Goal: Entertainment & Leisure: Consume media (video, audio)

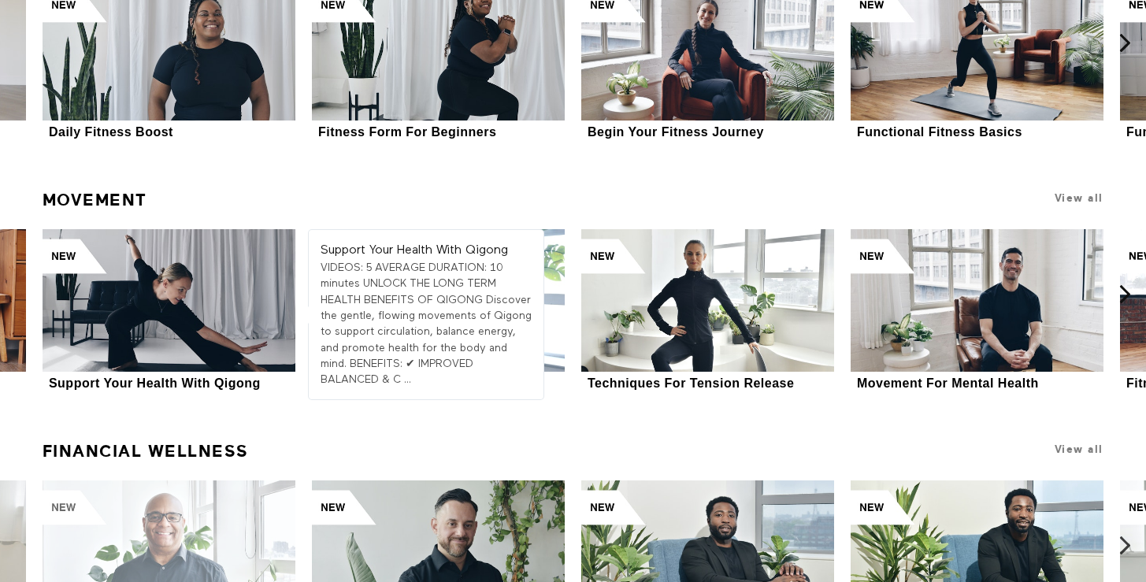
scroll to position [5110, 0]
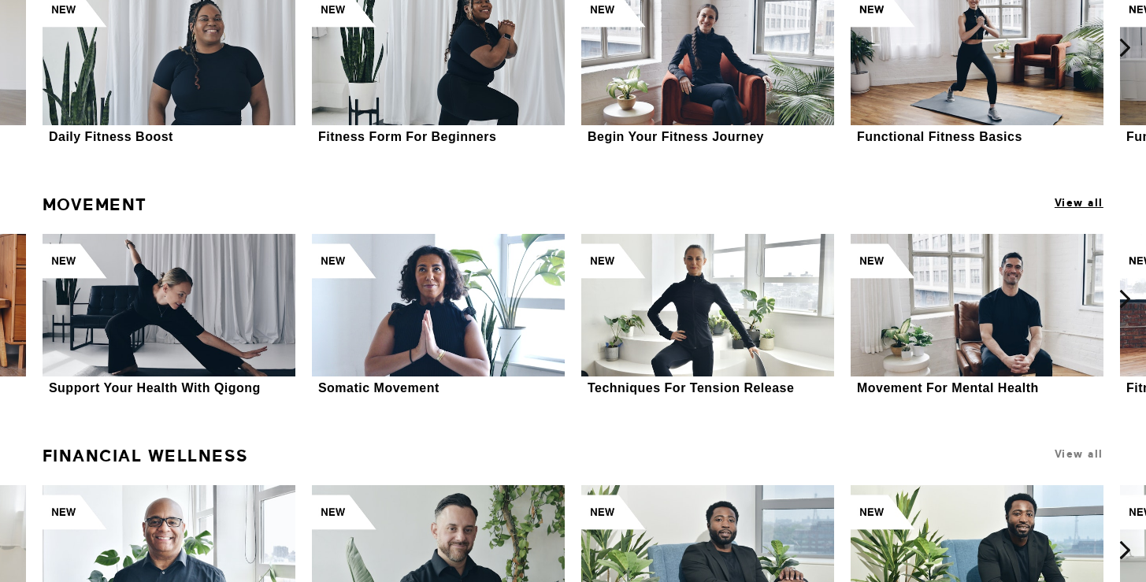
click at [1086, 202] on span "View all" at bounding box center [1079, 203] width 49 height 12
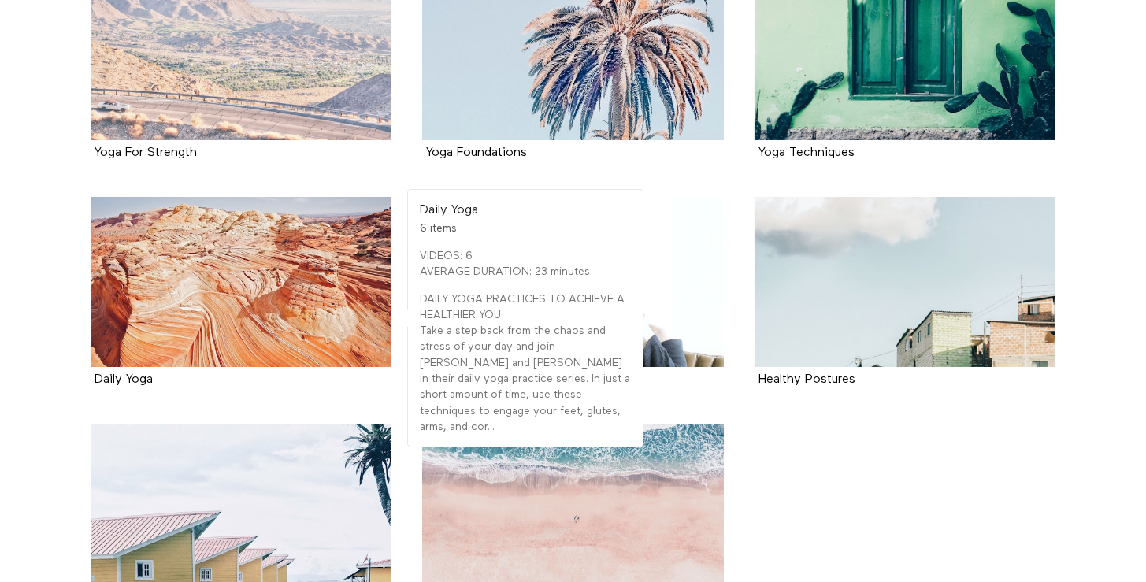
scroll to position [1507, 0]
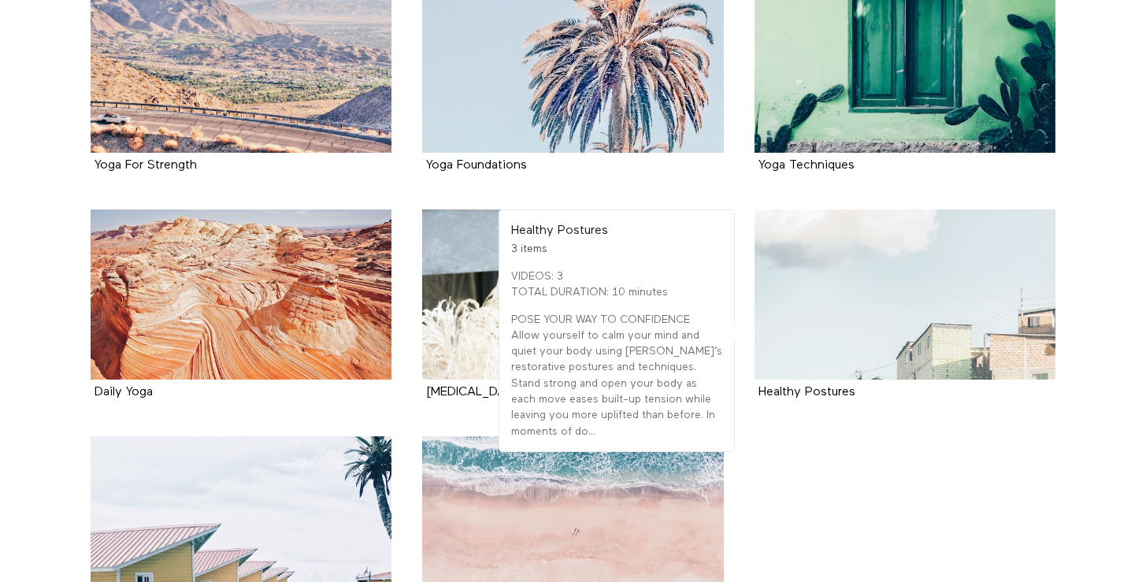
click at [877, 310] on div at bounding box center [905, 293] width 302 height 169
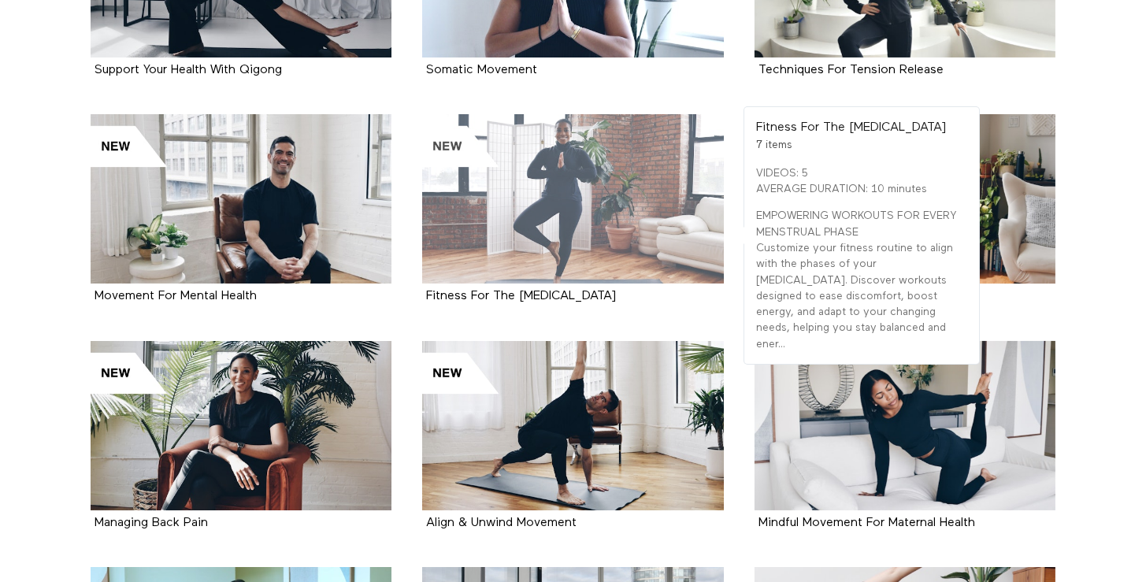
scroll to position [526, 0]
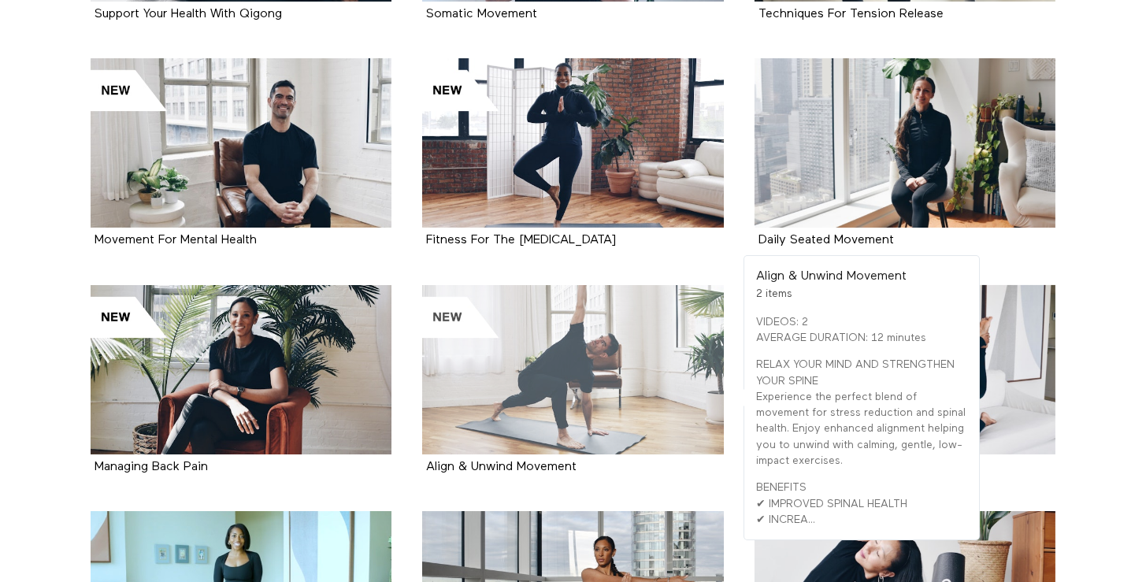
click at [556, 417] on div at bounding box center [573, 369] width 302 height 169
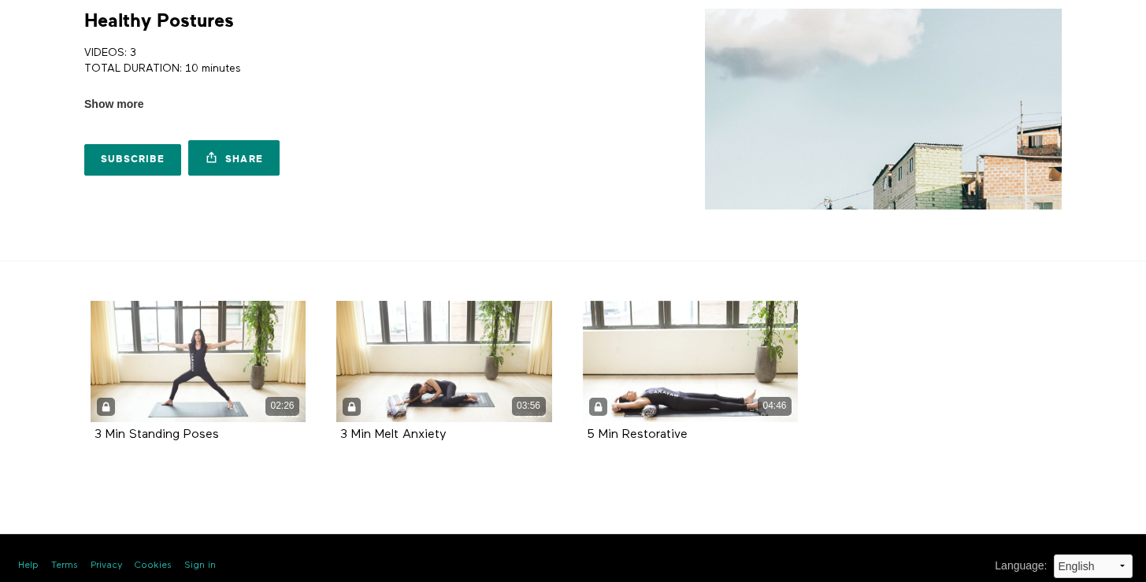
scroll to position [86, 0]
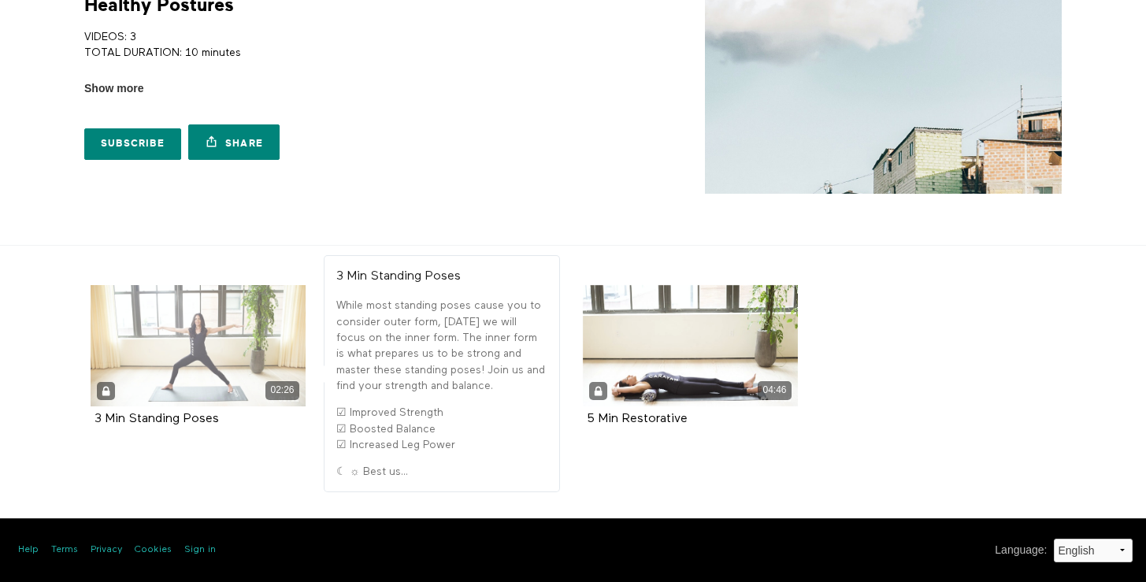
click at [191, 354] on div "02:26" at bounding box center [199, 345] width 216 height 121
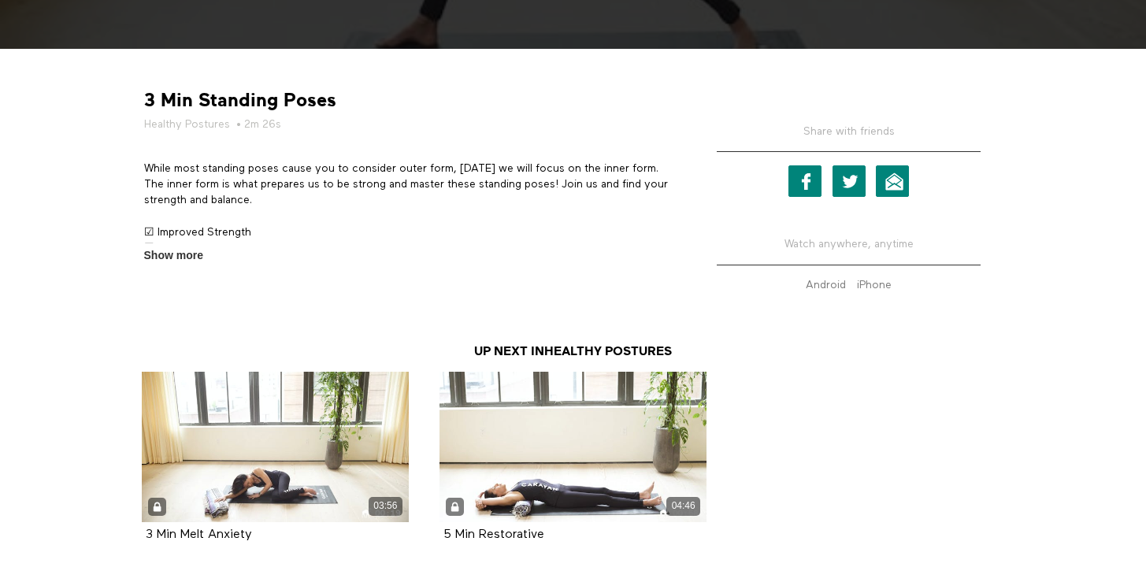
scroll to position [579, 0]
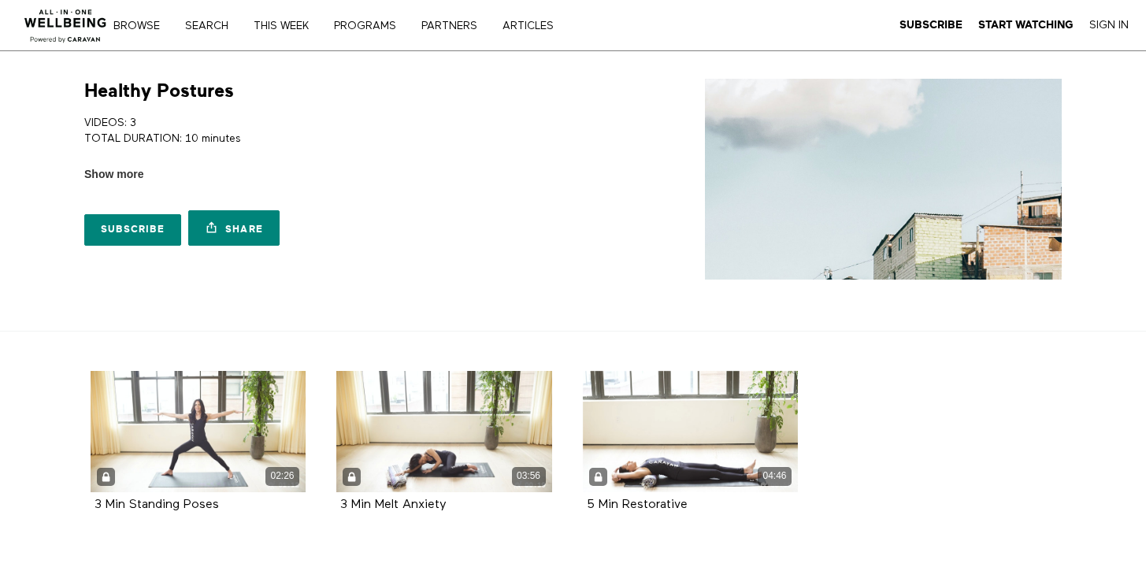
scroll to position [86, 0]
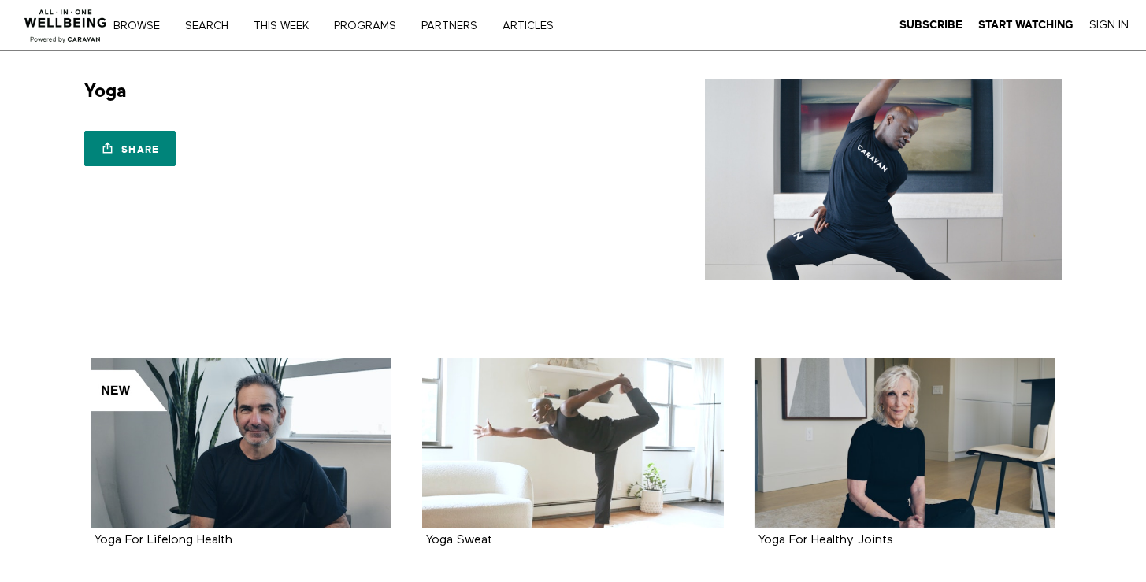
scroll to position [1507, 0]
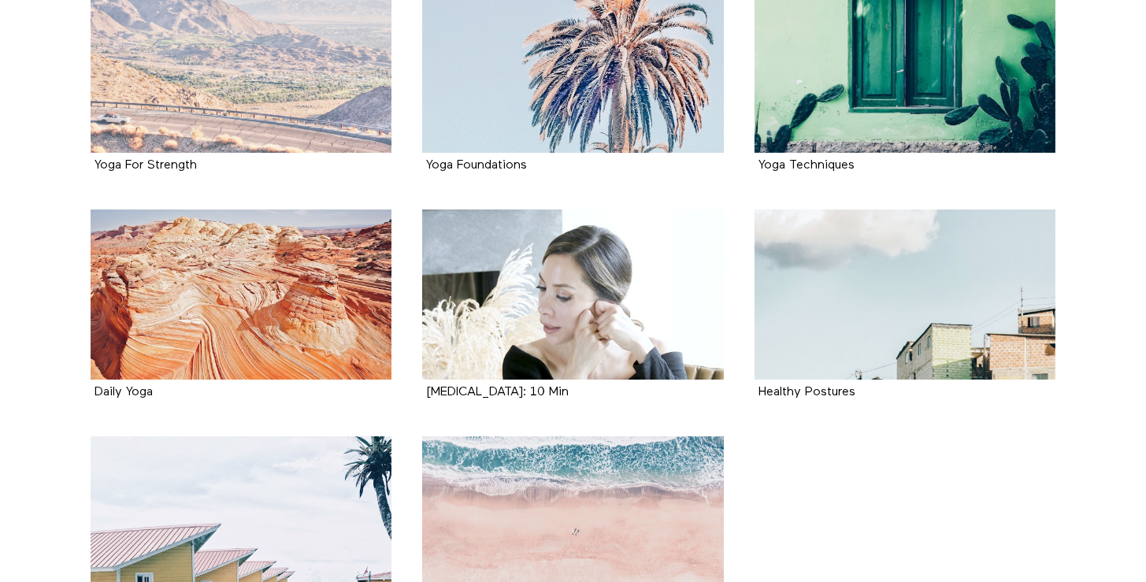
click at [219, 117] on div at bounding box center [242, 67] width 302 height 169
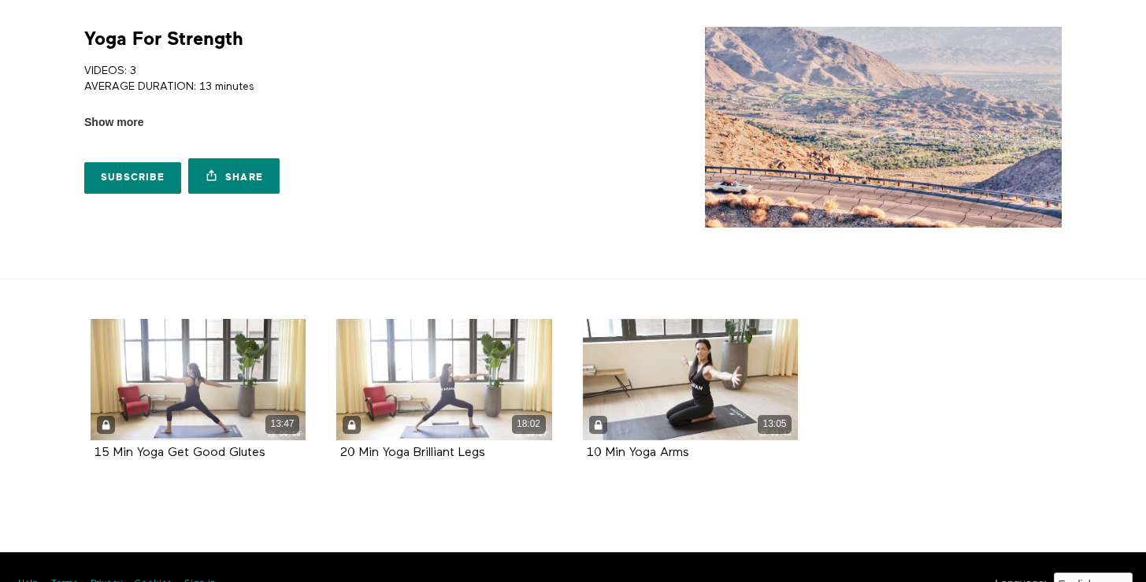
scroll to position [74, 0]
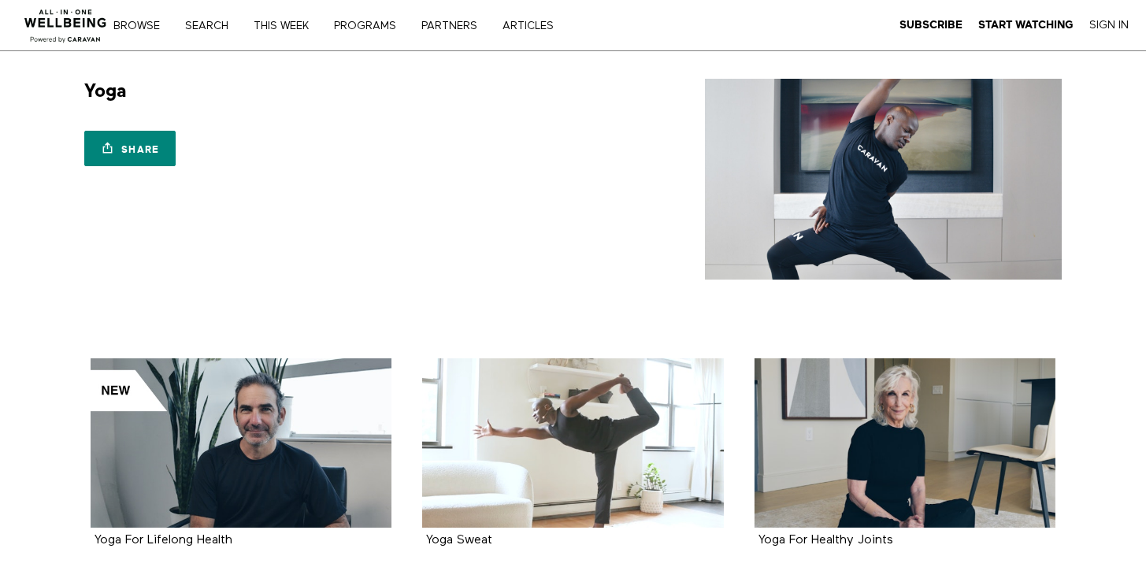
scroll to position [1507, 0]
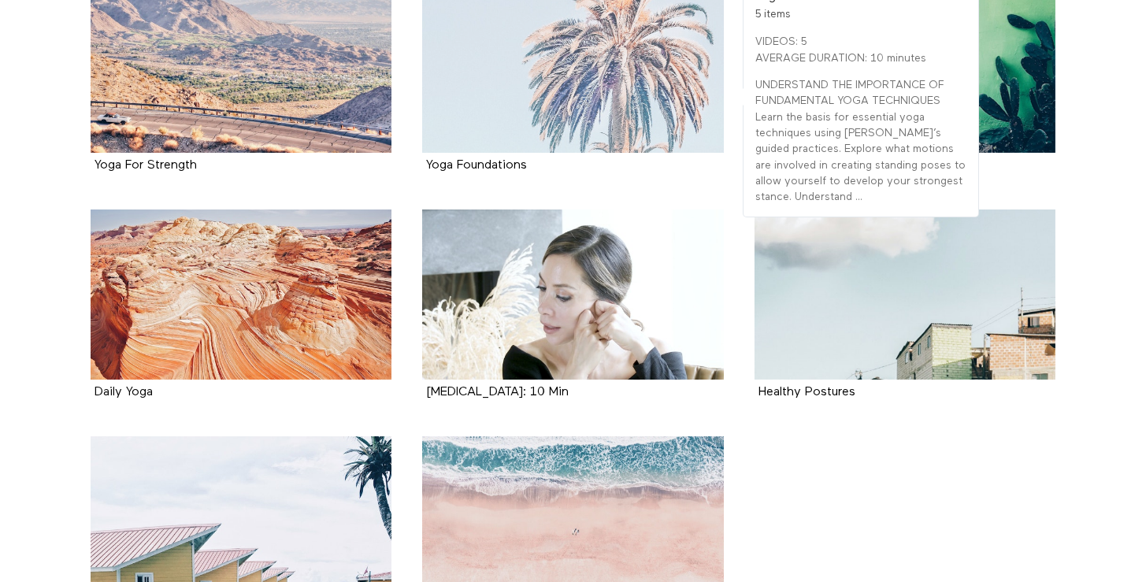
click at [521, 91] on div at bounding box center [573, 67] width 302 height 169
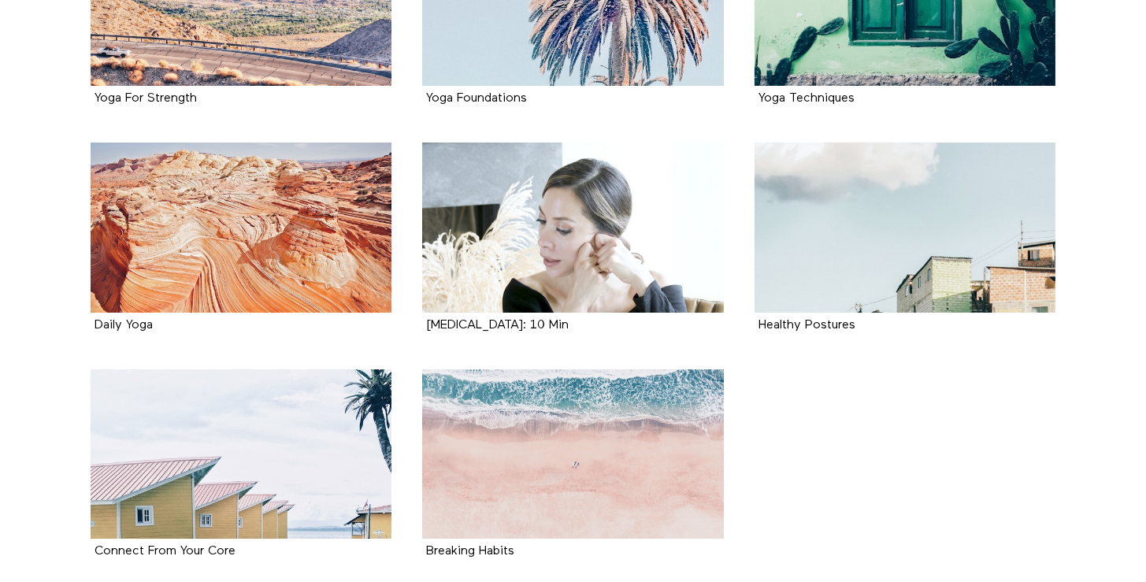
scroll to position [1706, 0]
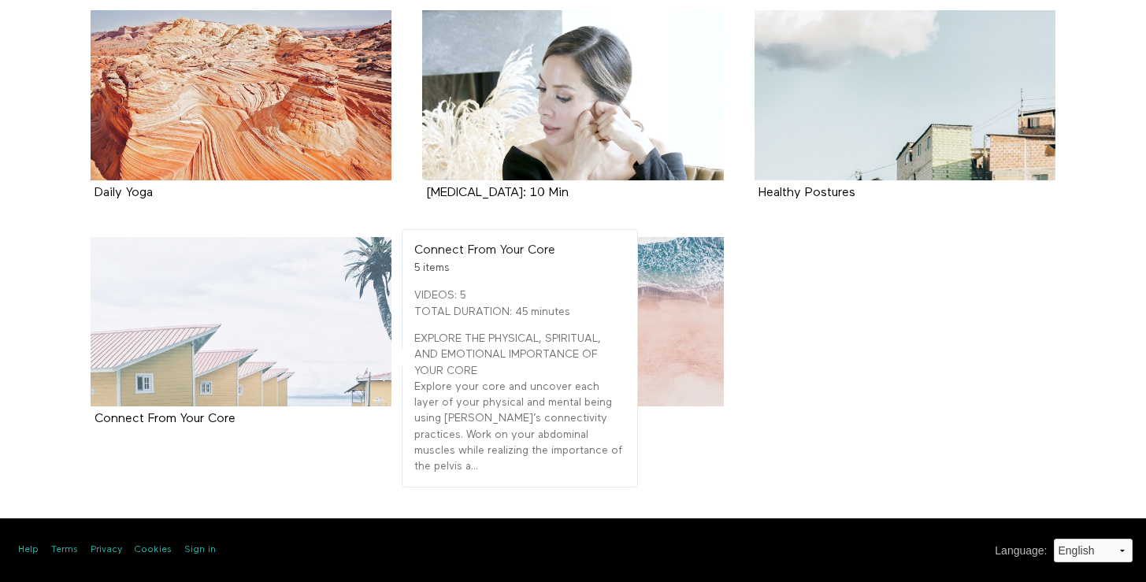
click at [262, 354] on div at bounding box center [242, 321] width 302 height 169
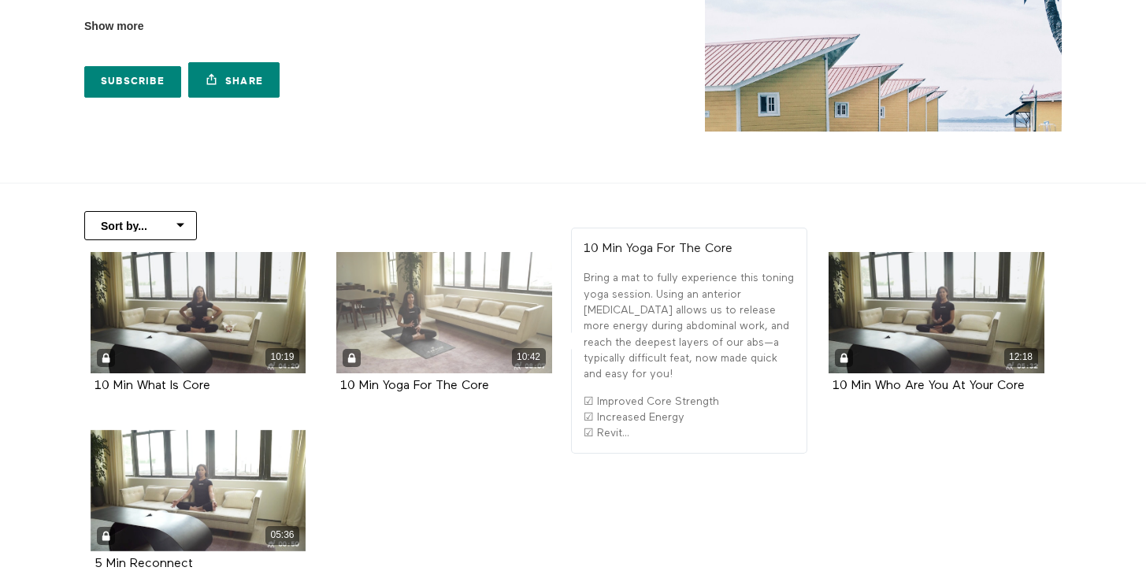
scroll to position [293, 0]
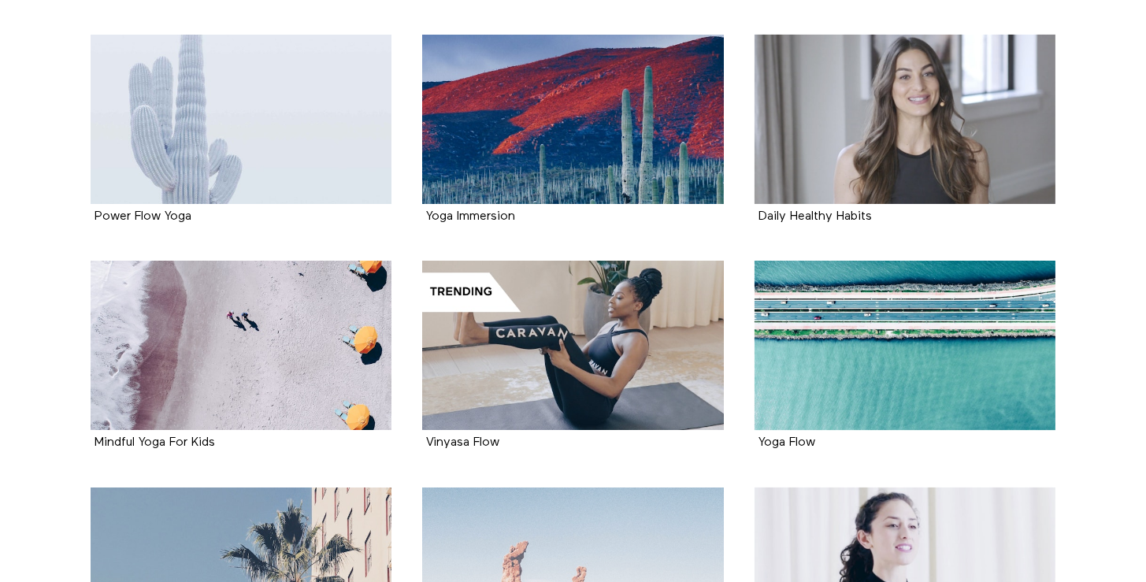
scroll to position [773, 0]
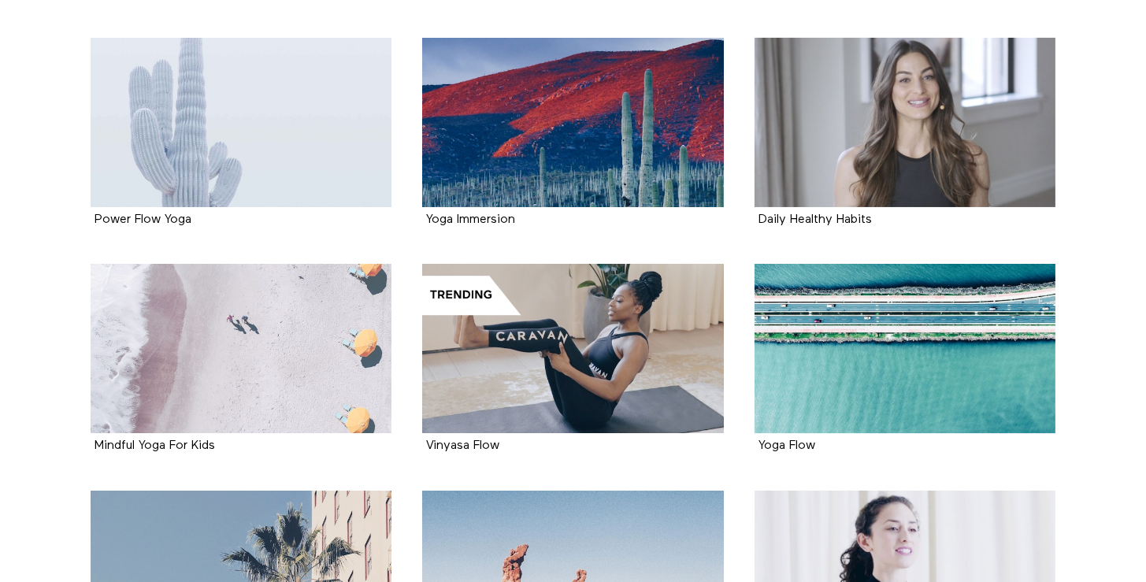
click at [265, 356] on div at bounding box center [242, 348] width 302 height 169
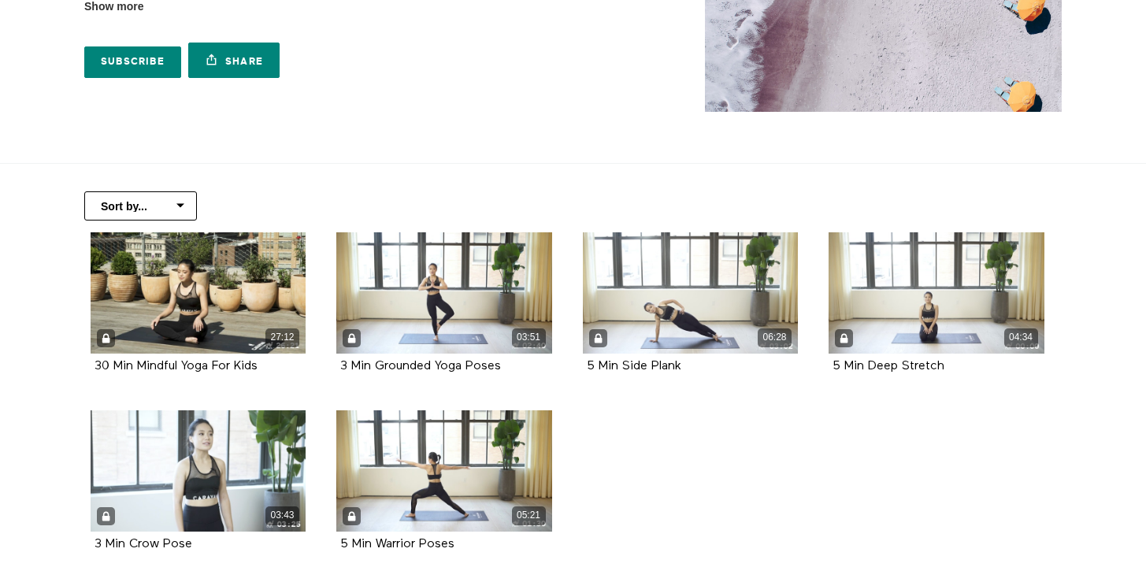
scroll to position [169, 0]
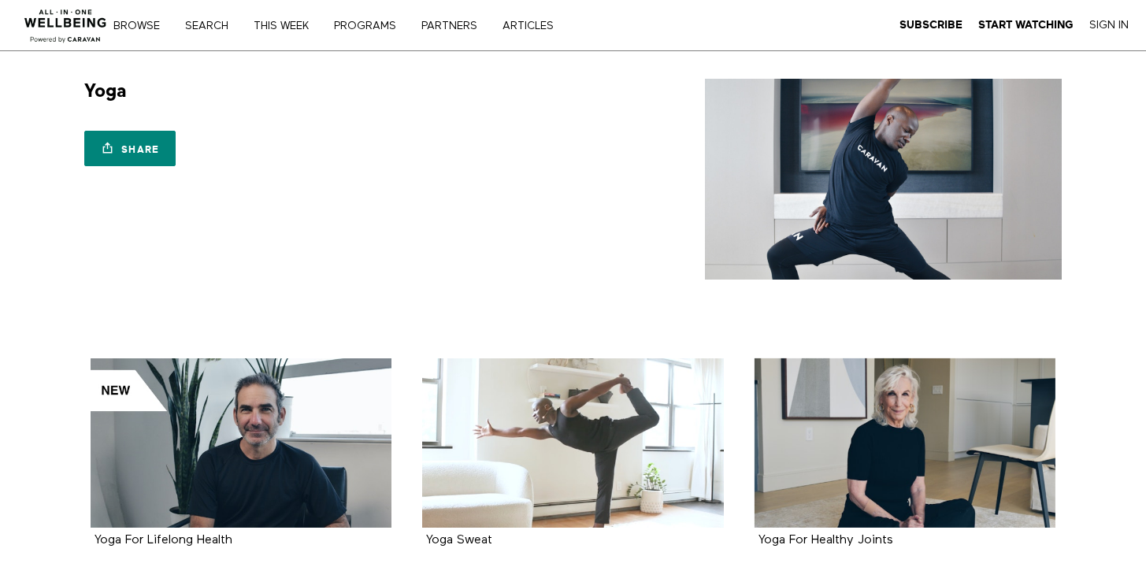
scroll to position [773, 0]
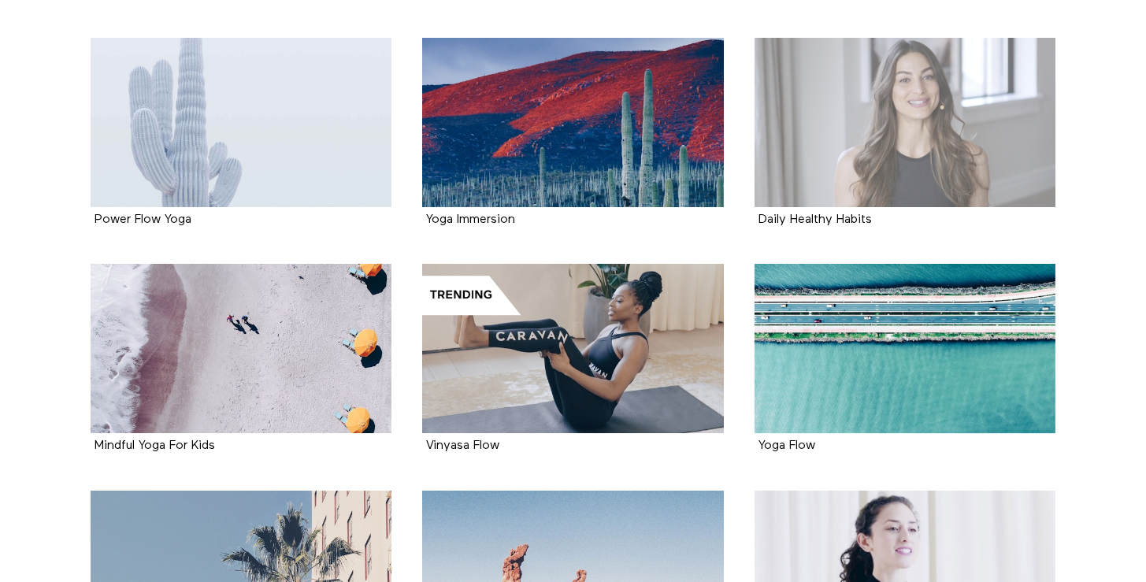
click at [922, 168] on div at bounding box center [905, 122] width 302 height 169
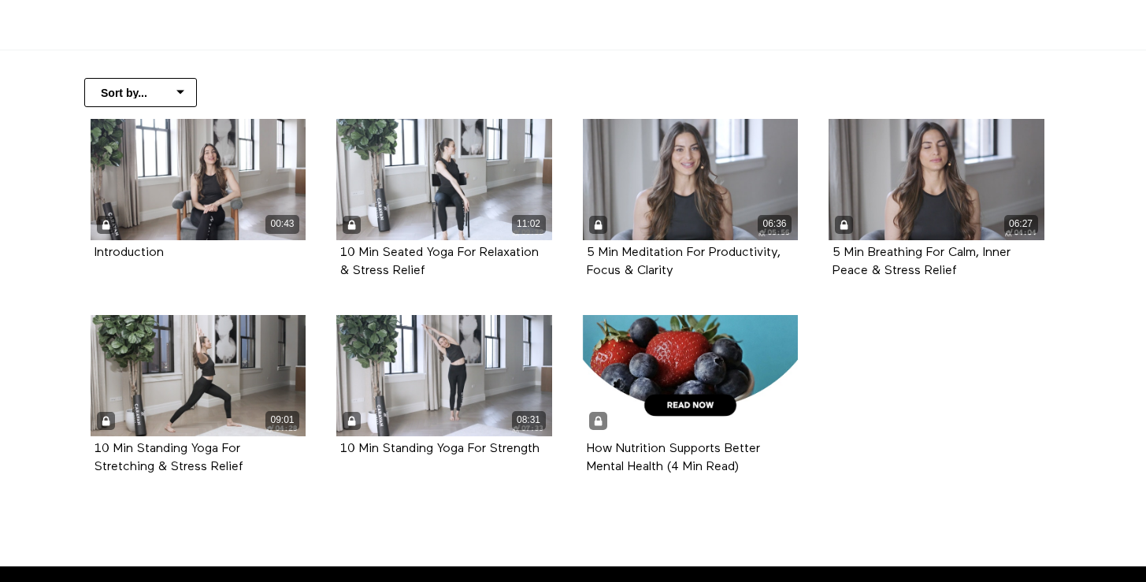
scroll to position [291, 0]
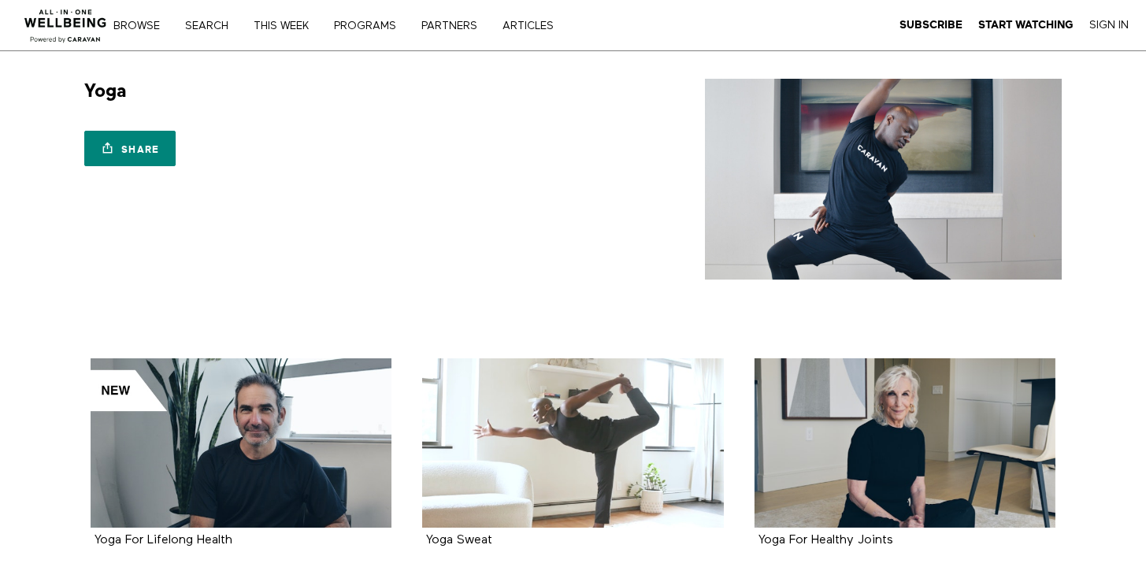
scroll to position [773, 0]
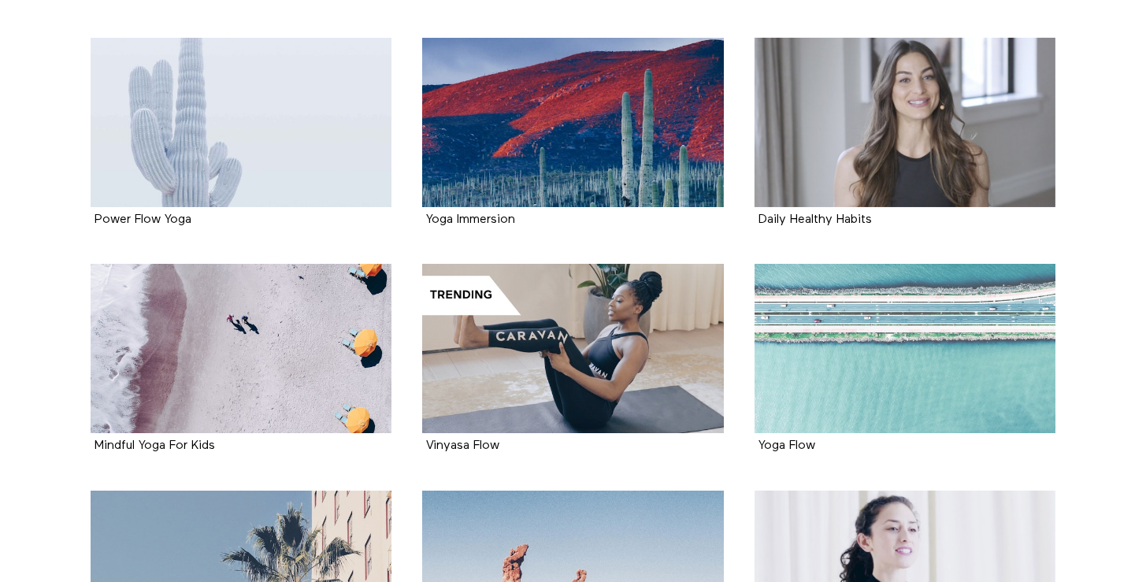
click at [803, 357] on div at bounding box center [905, 348] width 302 height 169
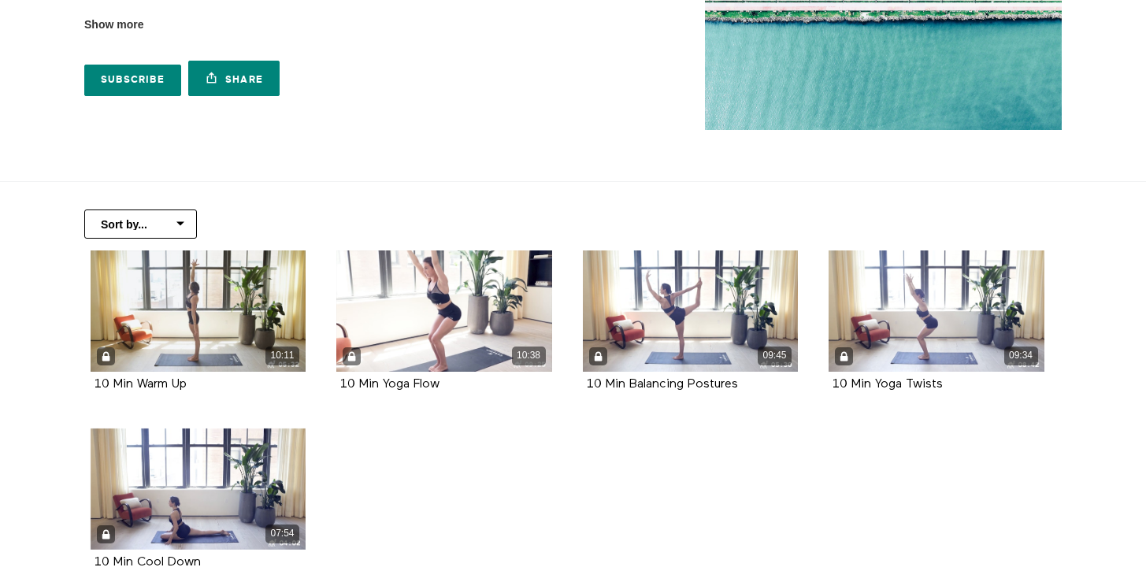
scroll to position [156, 0]
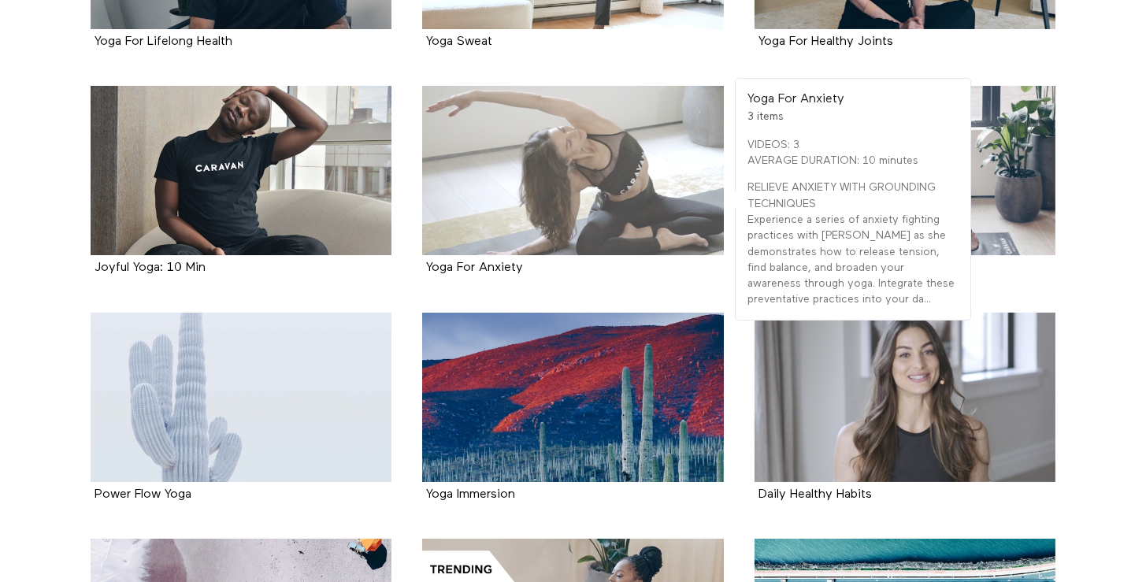
scroll to position [419, 0]
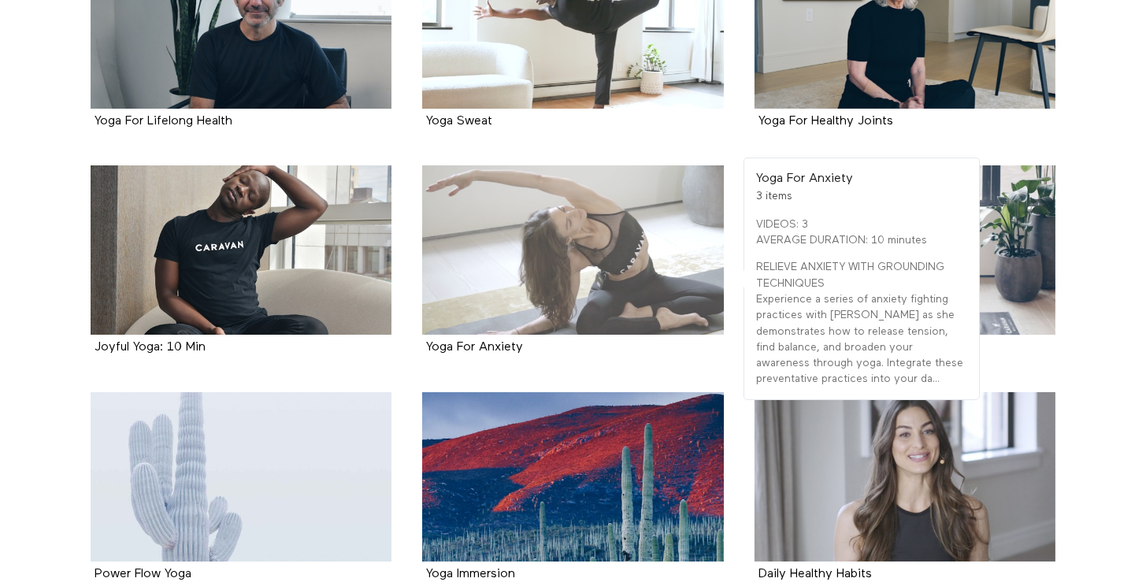
click at [602, 226] on div at bounding box center [573, 249] width 302 height 169
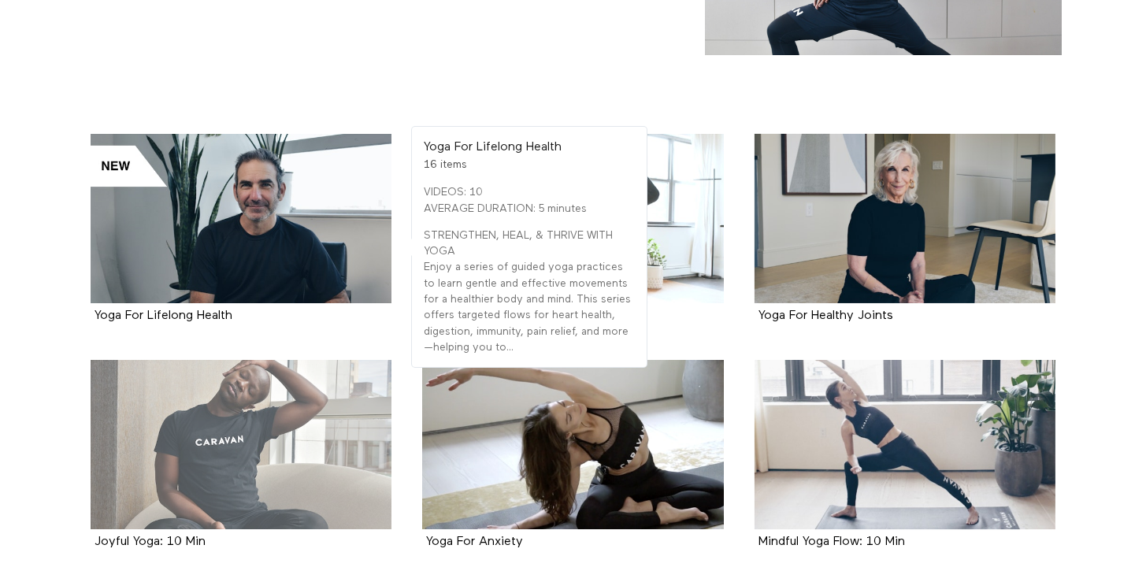
scroll to position [201, 0]
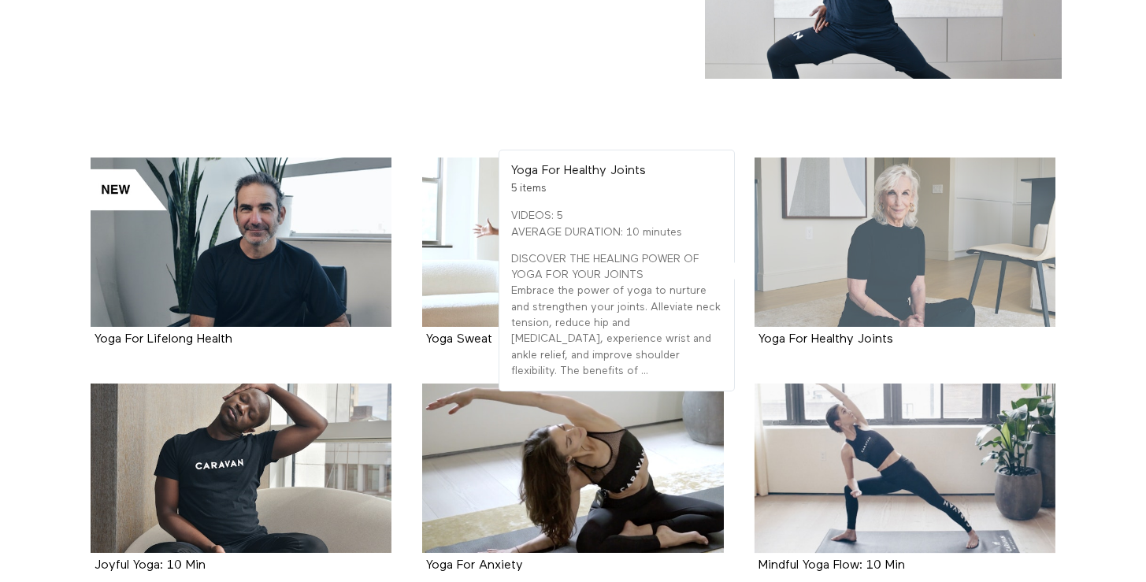
click at [920, 208] on div at bounding box center [905, 242] width 302 height 169
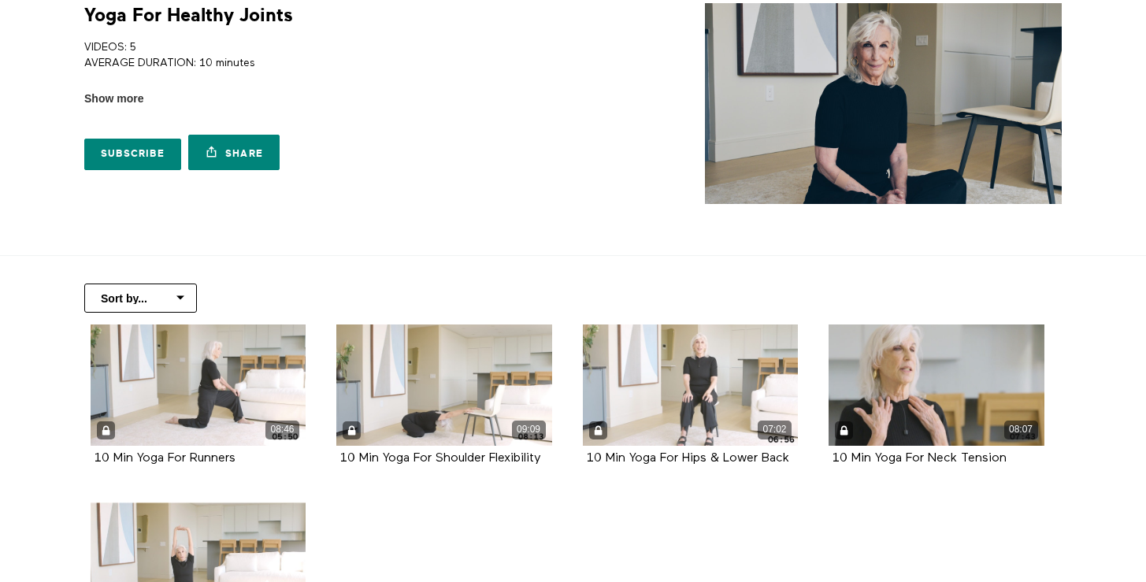
scroll to position [95, 0]
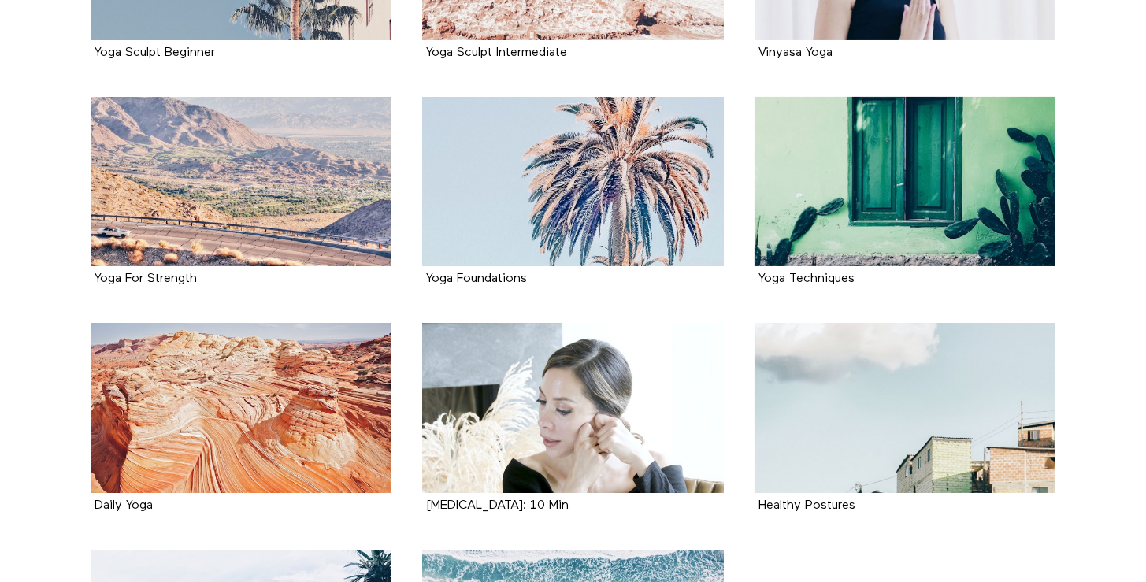
scroll to position [1388, 0]
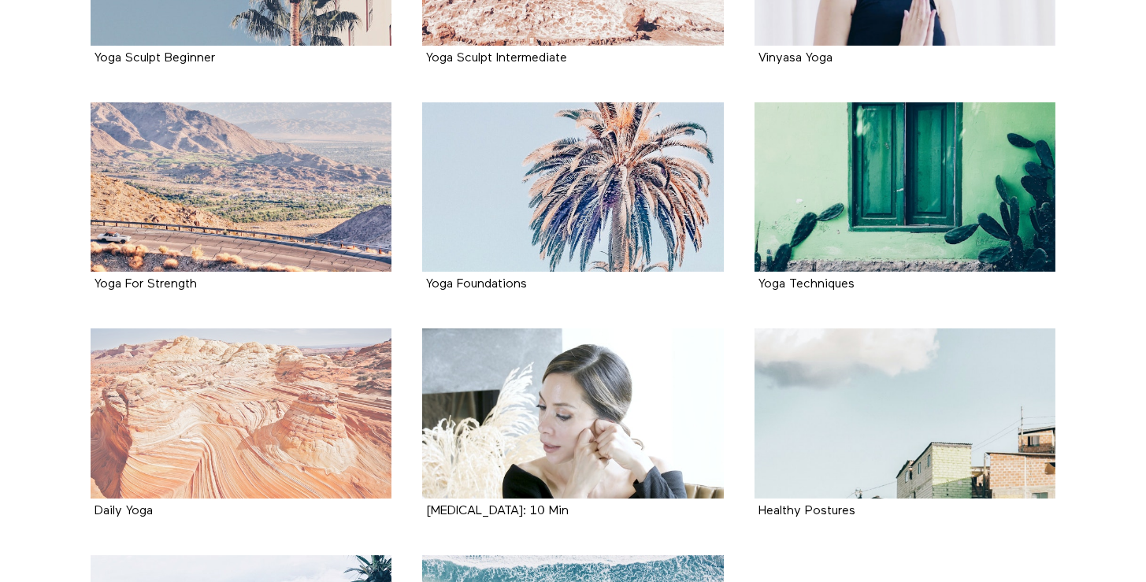
click at [358, 450] on div at bounding box center [242, 412] width 302 height 169
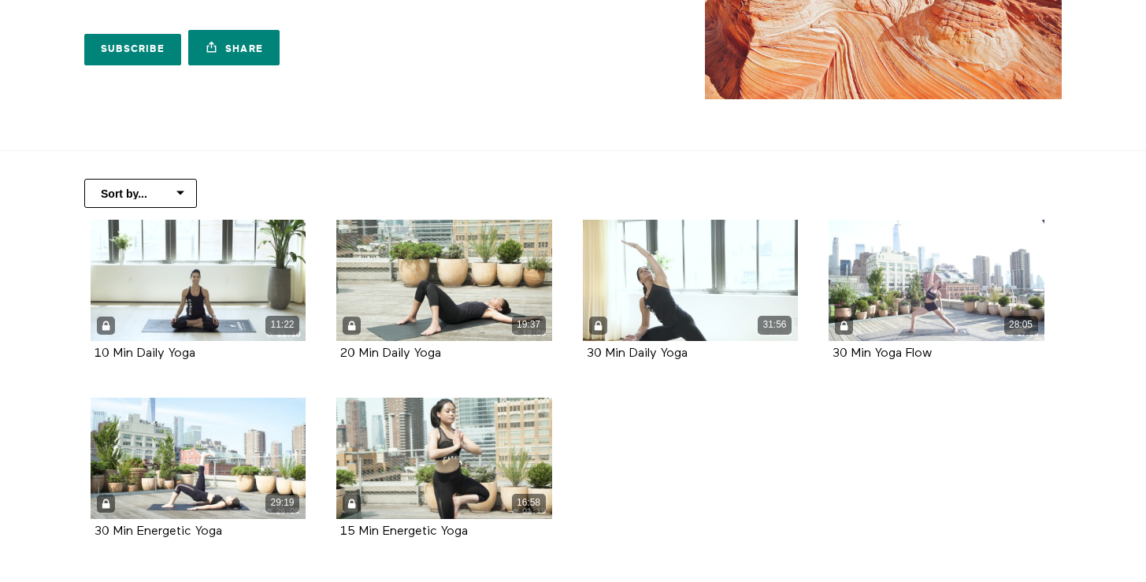
scroll to position [289, 0]
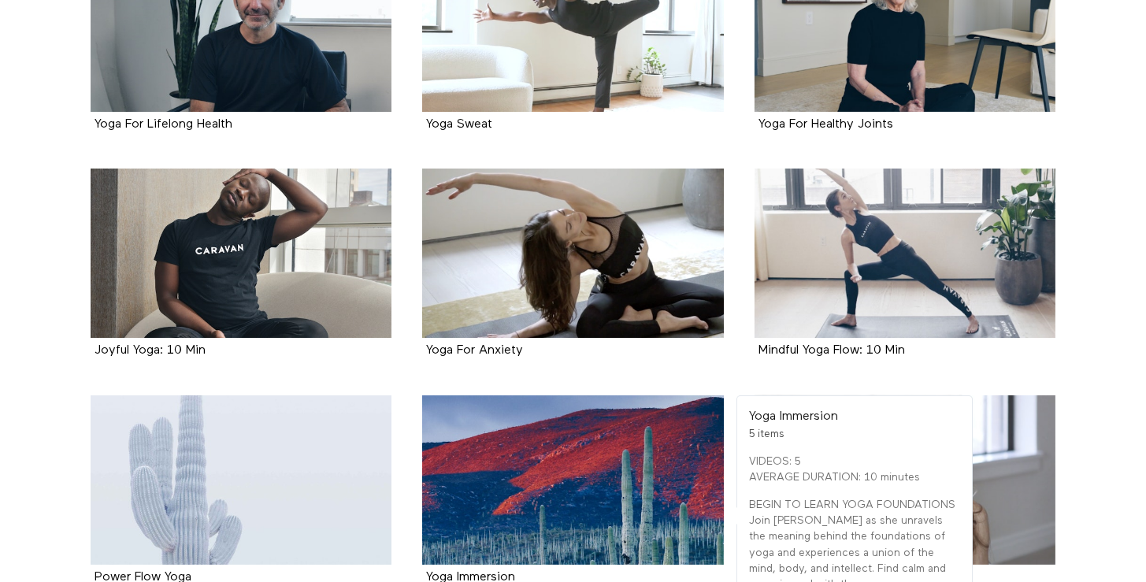
scroll to position [254, 0]
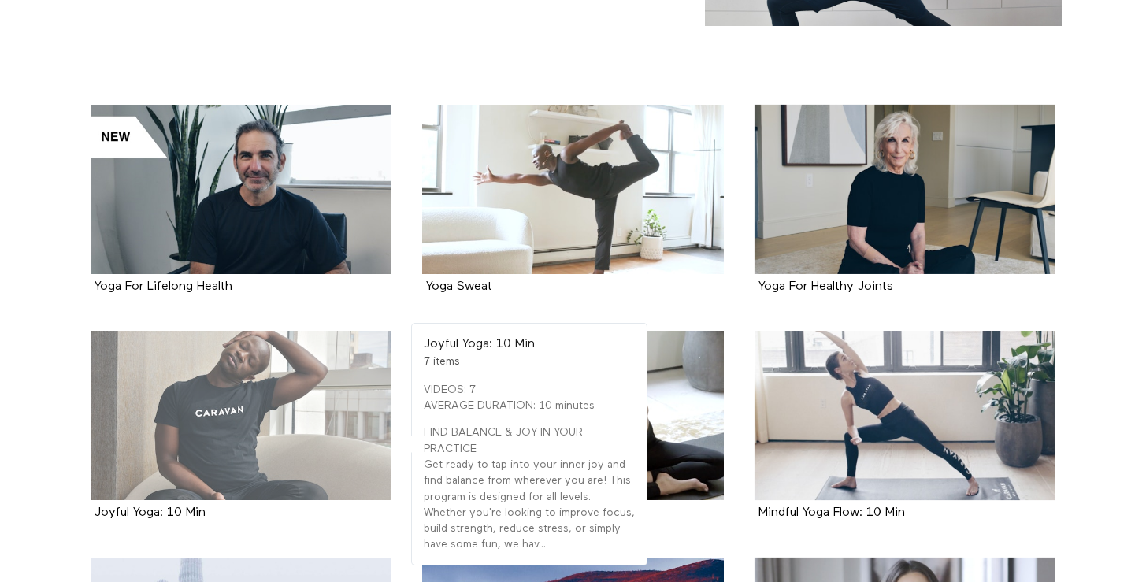
click at [328, 454] on div at bounding box center [242, 415] width 302 height 169
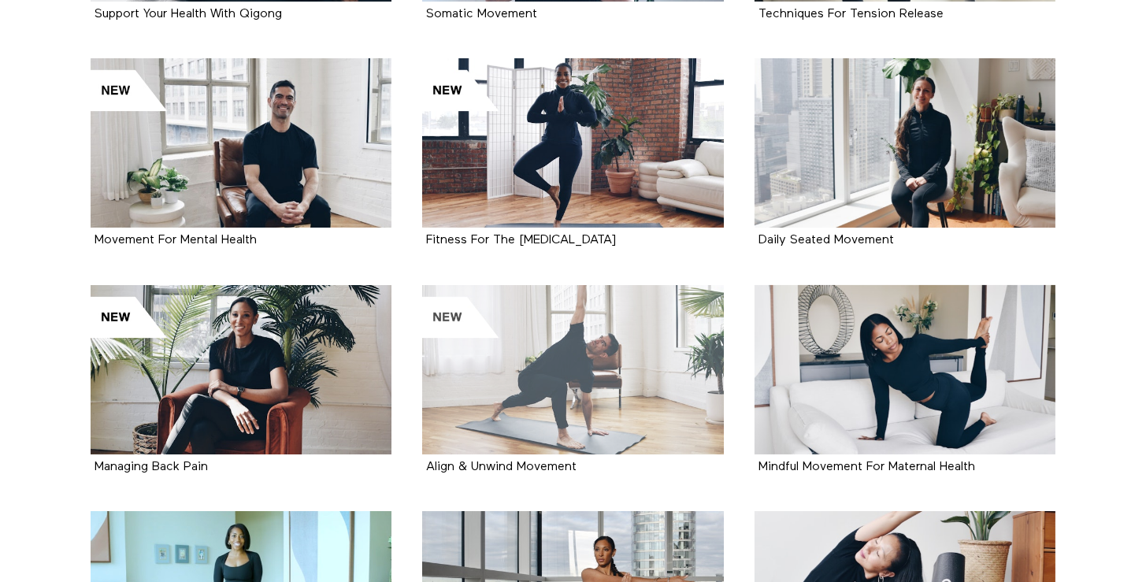
scroll to position [548, 0]
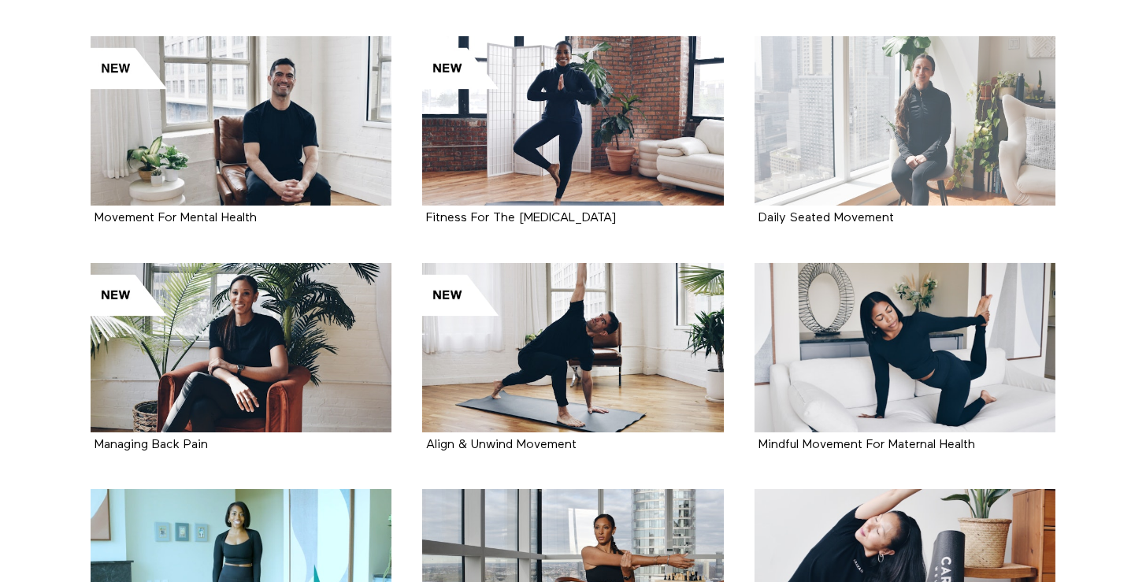
click at [862, 164] on div at bounding box center [905, 120] width 302 height 169
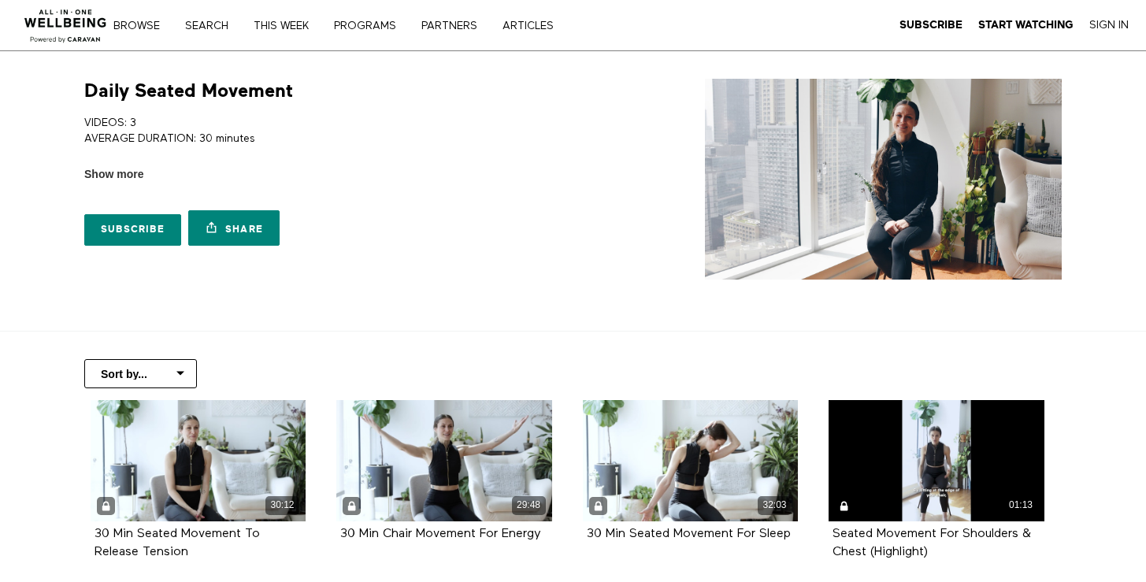
click at [674, 336] on div "Sort by... Alphabetical Release date" at bounding box center [573, 366] width 1008 height 69
click at [119, 179] on span "Show more" at bounding box center [113, 174] width 59 height 17
click at [0, 0] on input "Show more Show less" at bounding box center [0, 0] width 0 height 0
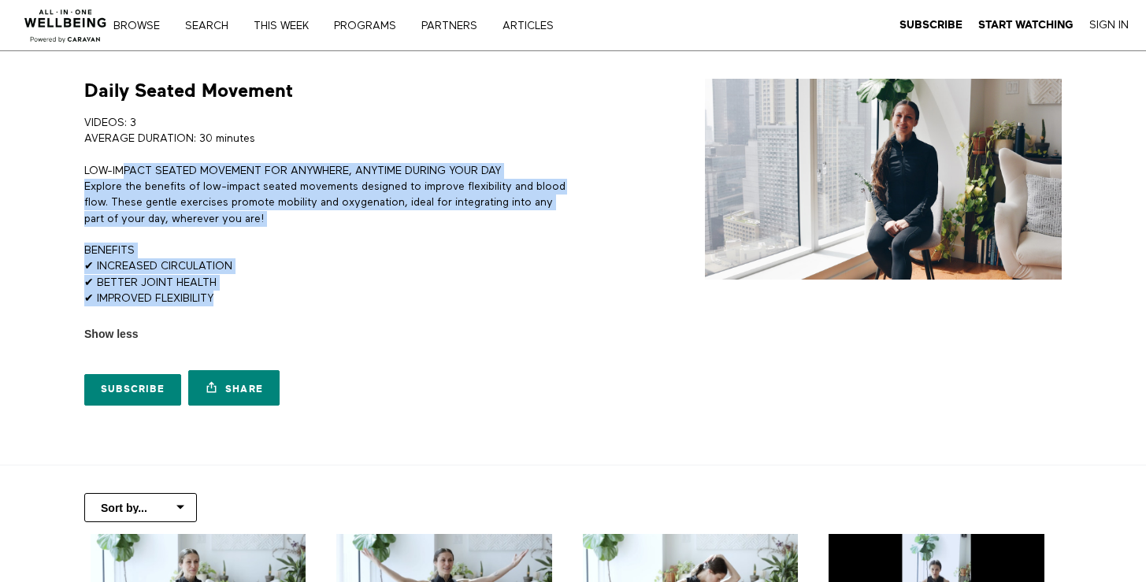
drag, startPoint x: 124, startPoint y: 163, endPoint x: 265, endPoint y: 294, distance: 192.3
click at [265, 294] on div "VIDEOS: 3 AVERAGE DURATION: 30 minutes LOW-IMPACT SEATED MOVEMENT FOR ANYWHERE,…" at bounding box center [325, 218] width 483 height 207
click at [265, 294] on p "BENEFITS ✔ INCREASED CIRCULATION ✔ BETTER JOINT HEALTH ✔ IMPROVED FLEXIBILITY" at bounding box center [325, 275] width 483 height 64
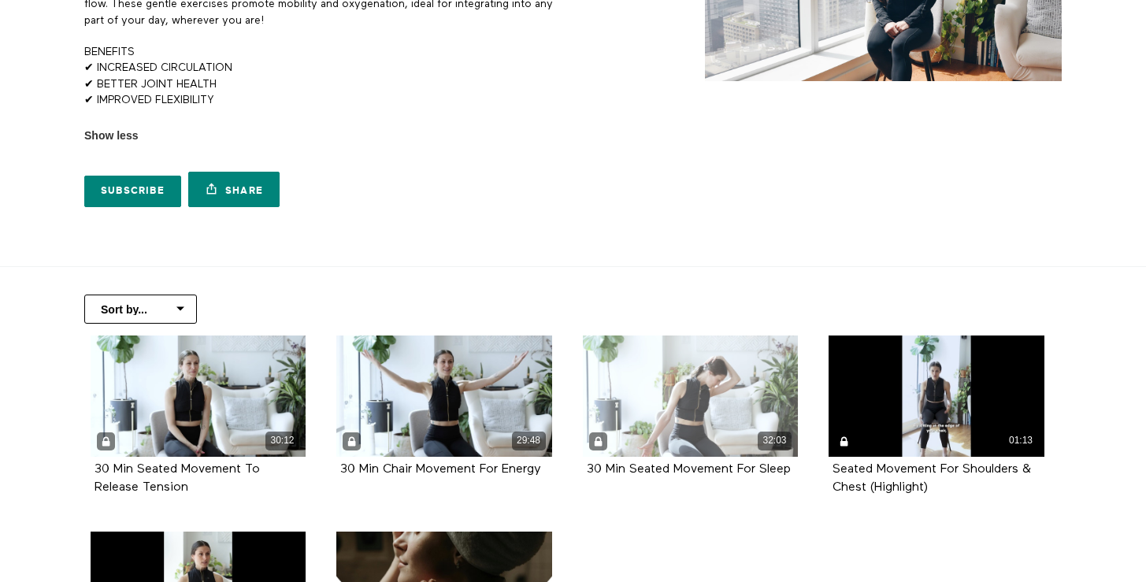
scroll to position [191, 0]
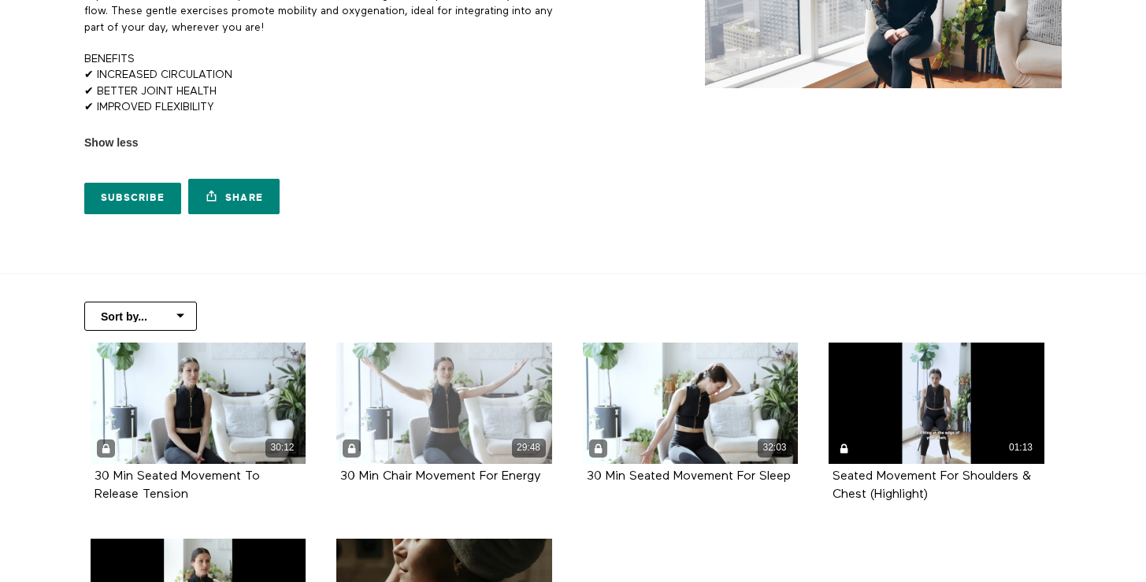
click at [457, 431] on div "29:48" at bounding box center [444, 403] width 216 height 121
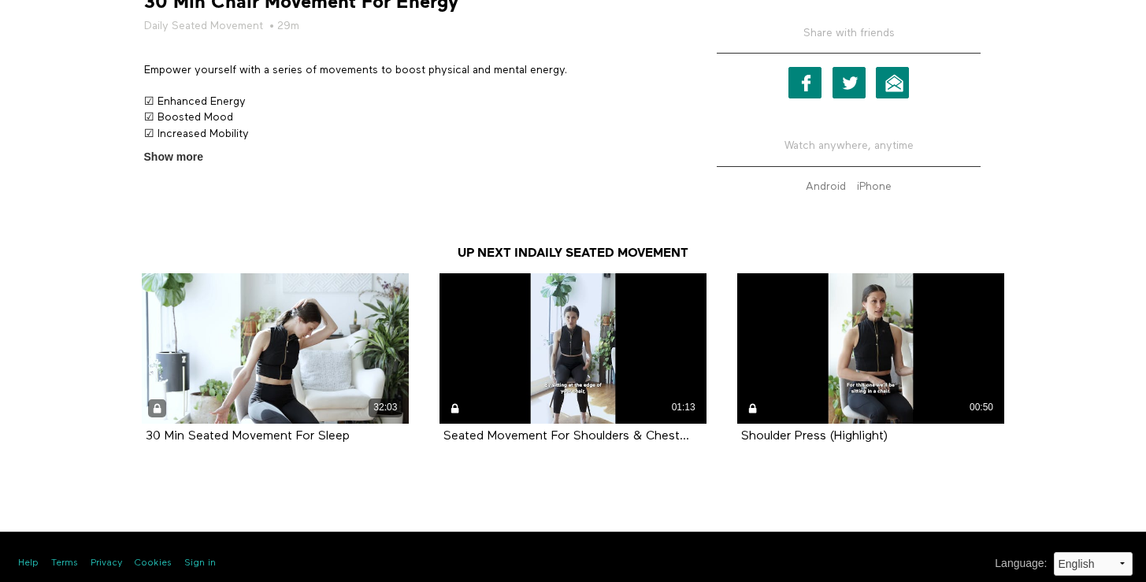
scroll to position [579, 0]
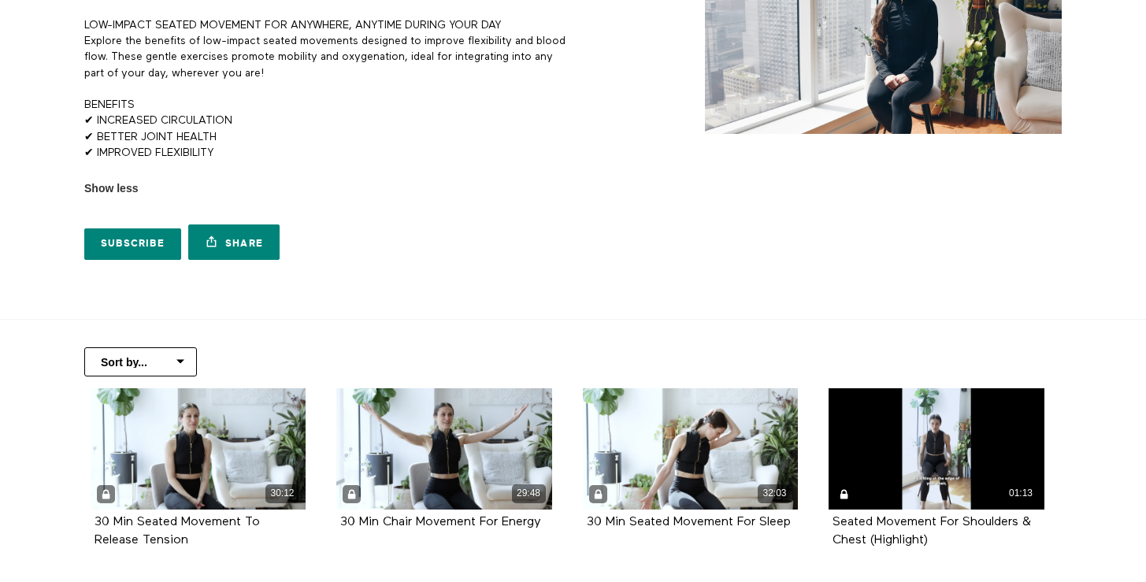
scroll to position [302, 0]
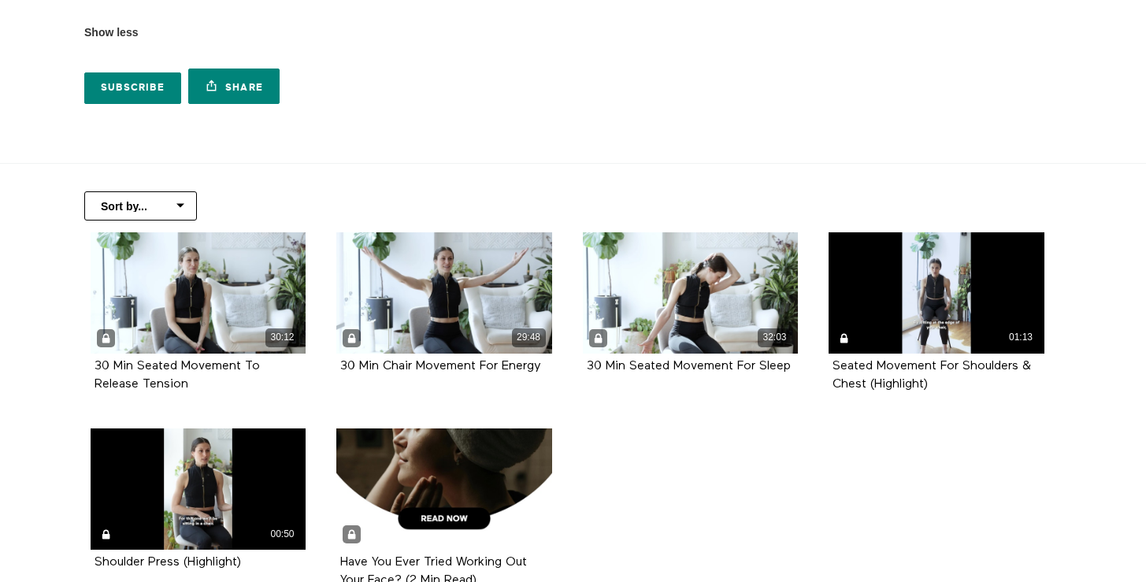
click at [579, 177] on div "Sort by... Alphabetical Release date" at bounding box center [573, 198] width 1008 height 69
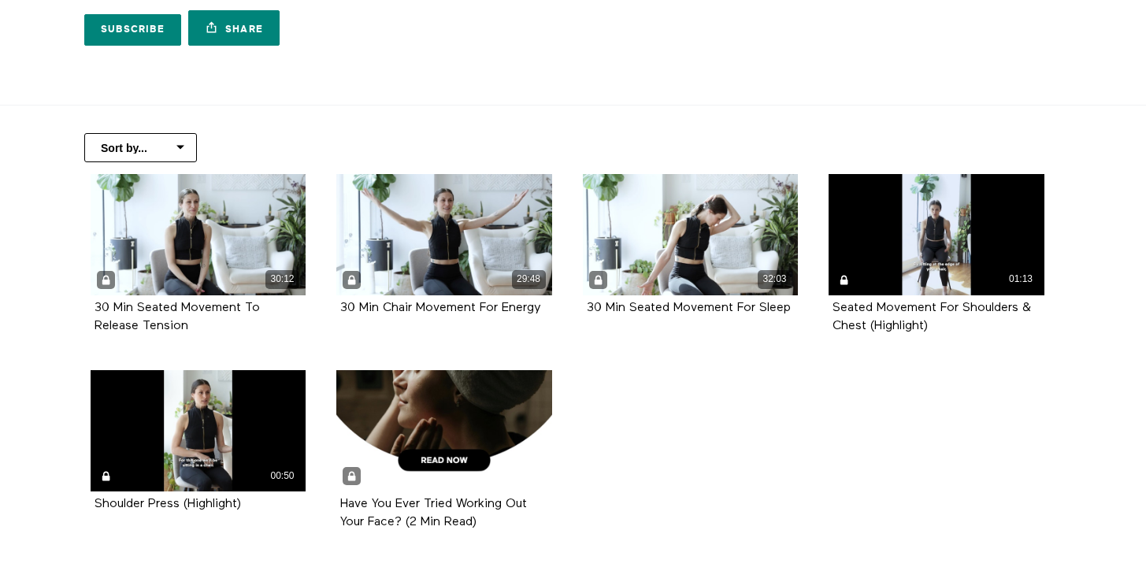
scroll to position [424, 0]
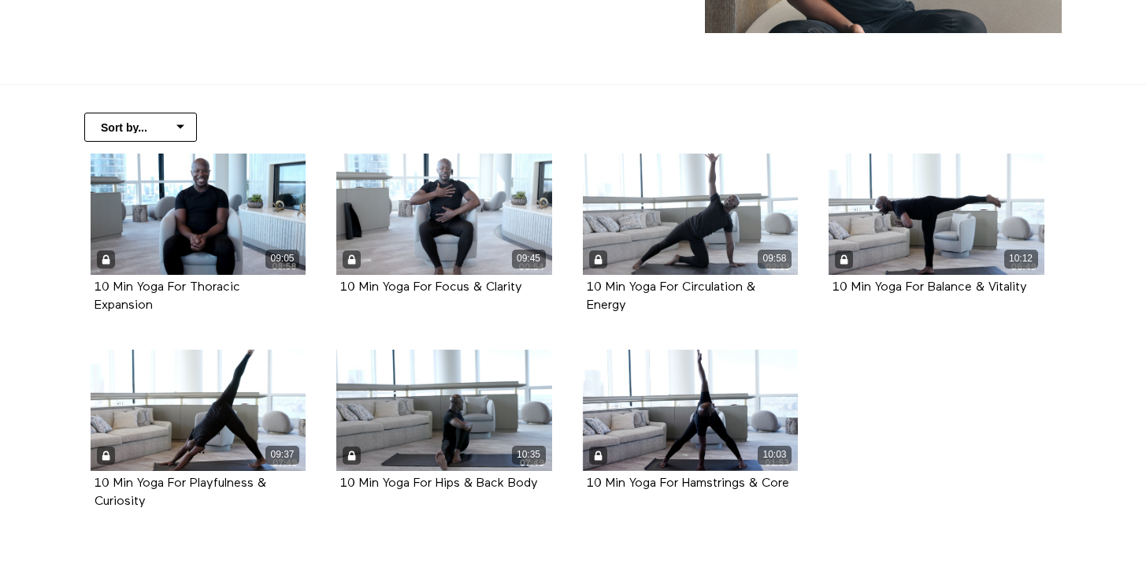
scroll to position [329, 0]
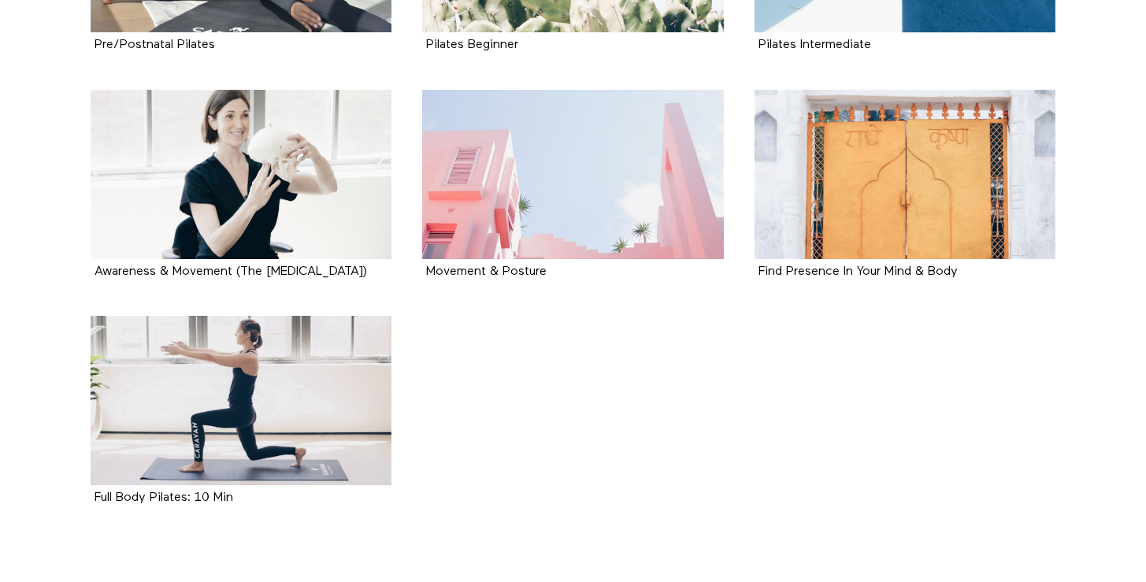
scroll to position [2307, 0]
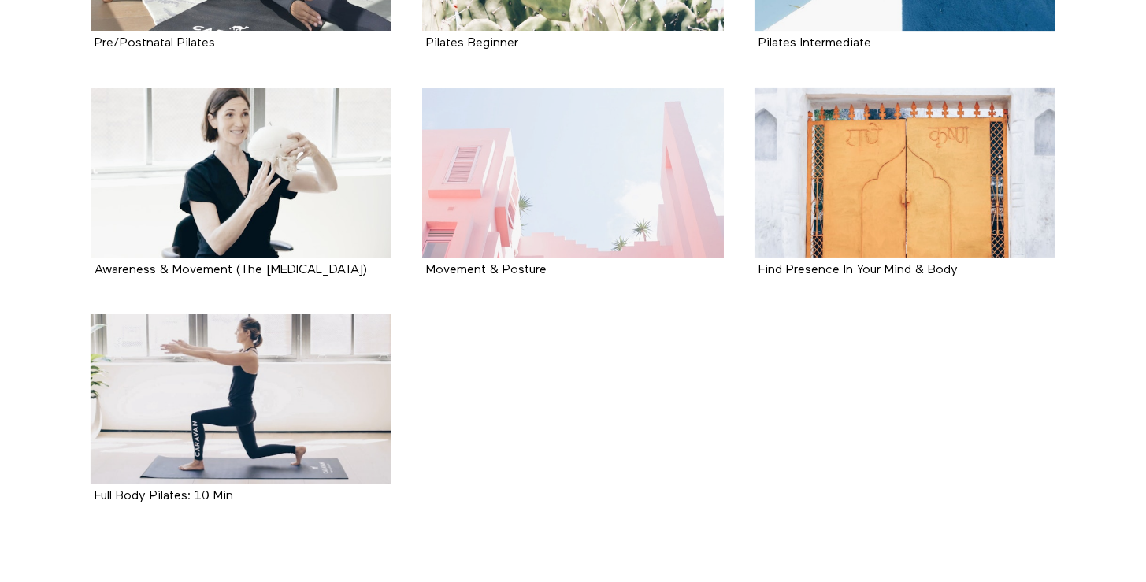
click at [506, 203] on div at bounding box center [573, 172] width 302 height 169
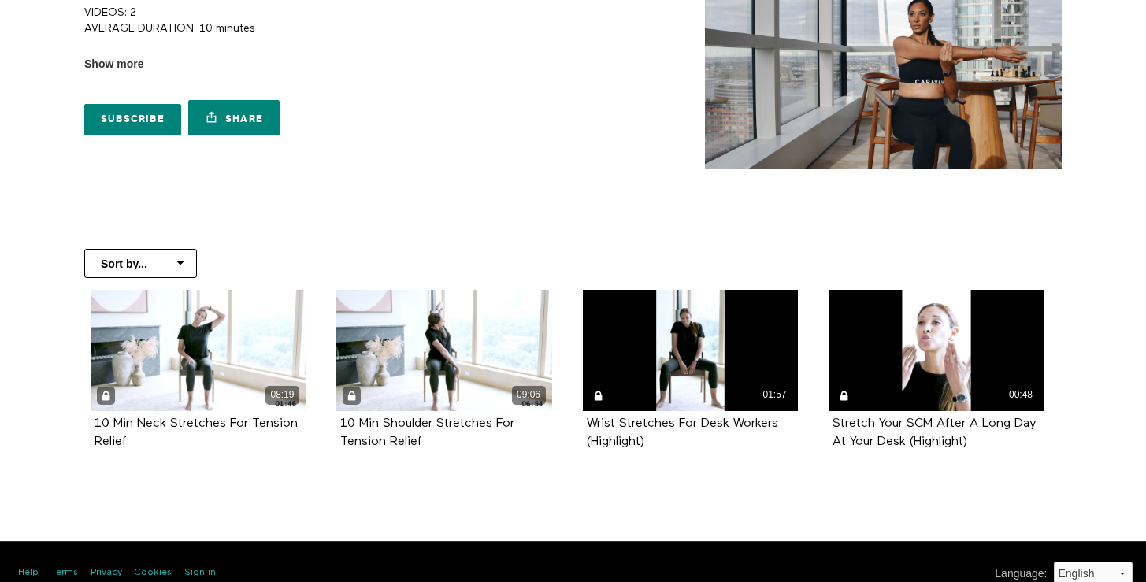
scroll to position [133, 0]
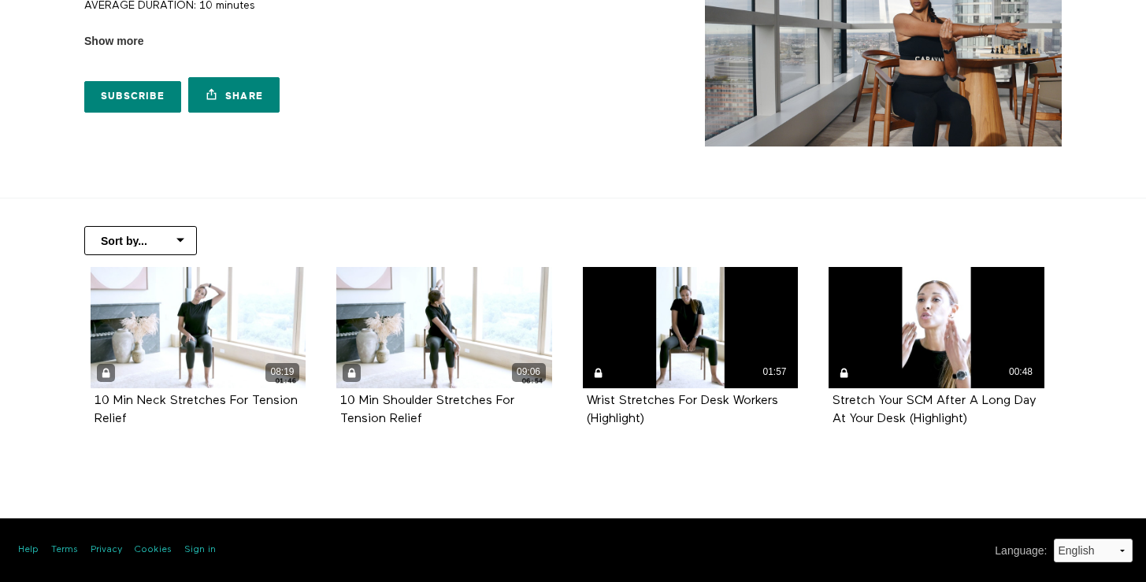
click at [393, 518] on footer "Help Terms Privacy Cookies Sign in Language : Deutsch English Español Français …" at bounding box center [573, 550] width 1146 height 64
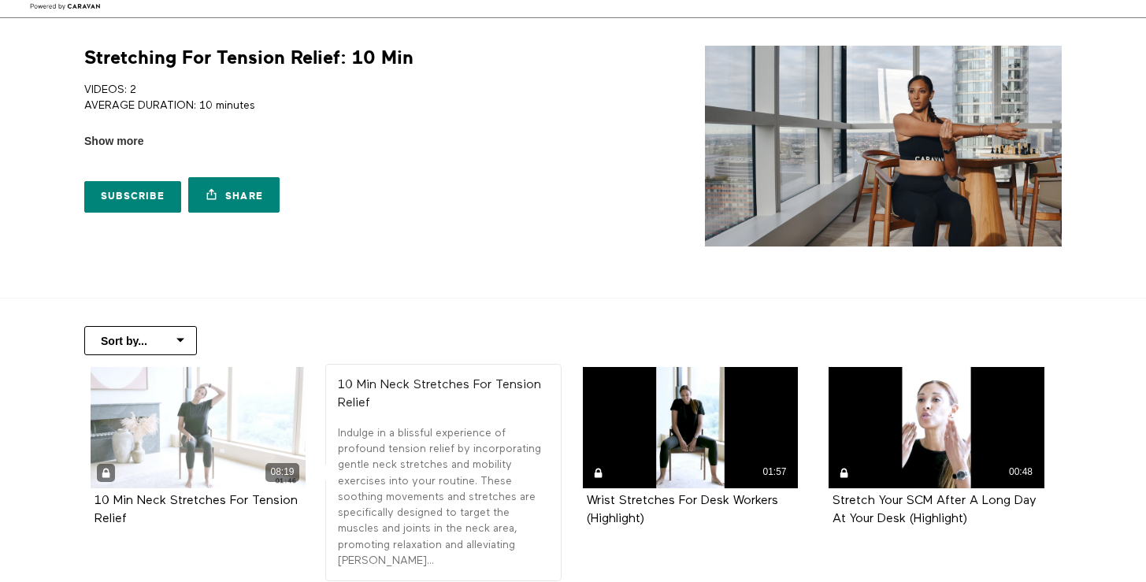
scroll to position [28, 0]
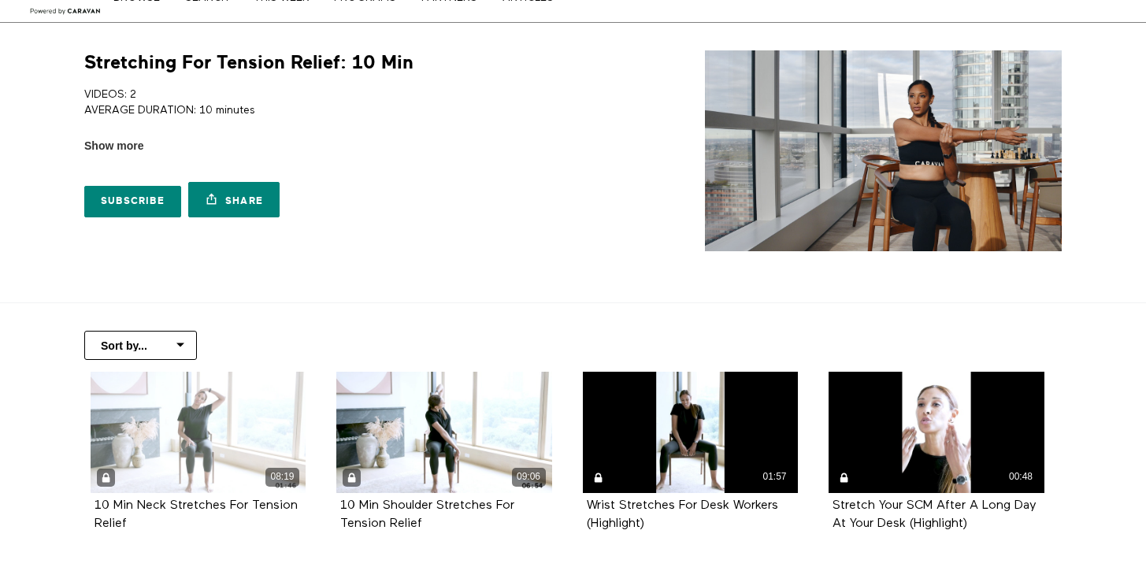
click at [235, 458] on div "08:19" at bounding box center [199, 432] width 216 height 121
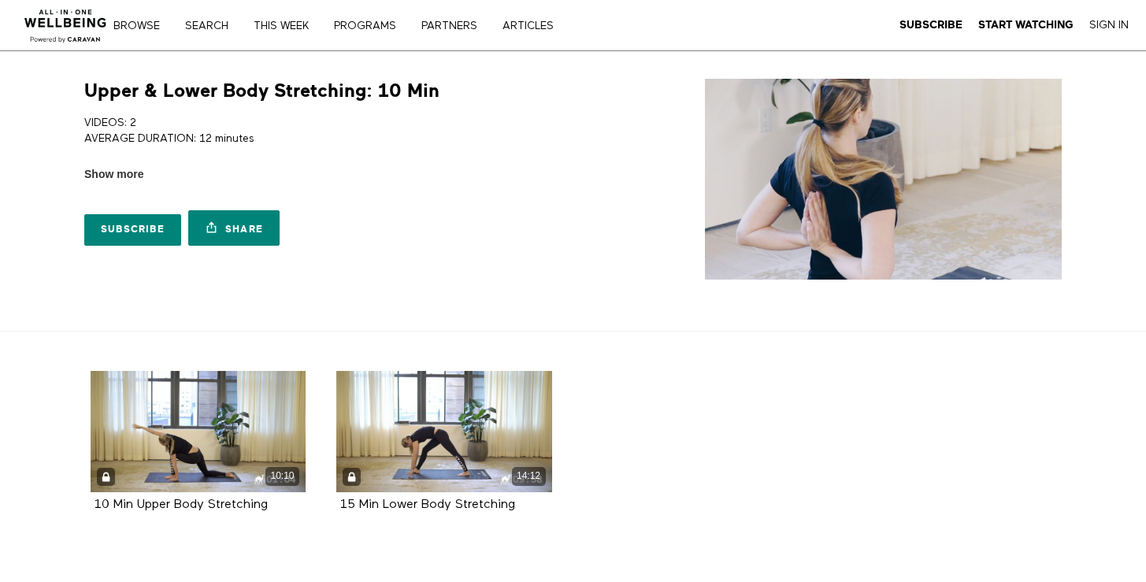
click at [489, 183] on div "Subscribe Share Share with your friends [URL][DOMAIN_NAME]" at bounding box center [325, 218] width 483 height 71
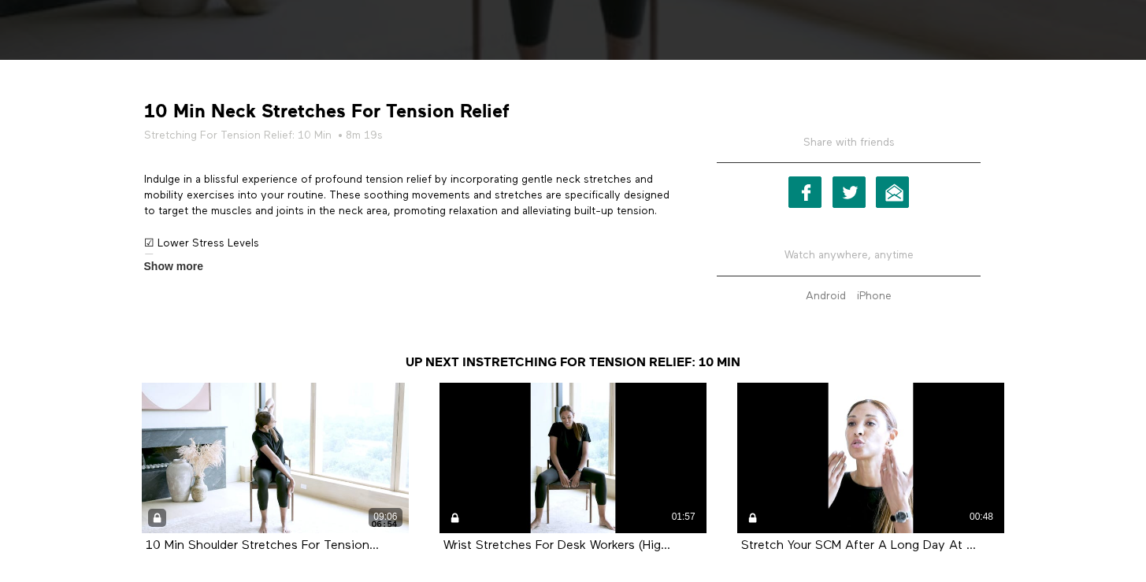
scroll to position [572, 0]
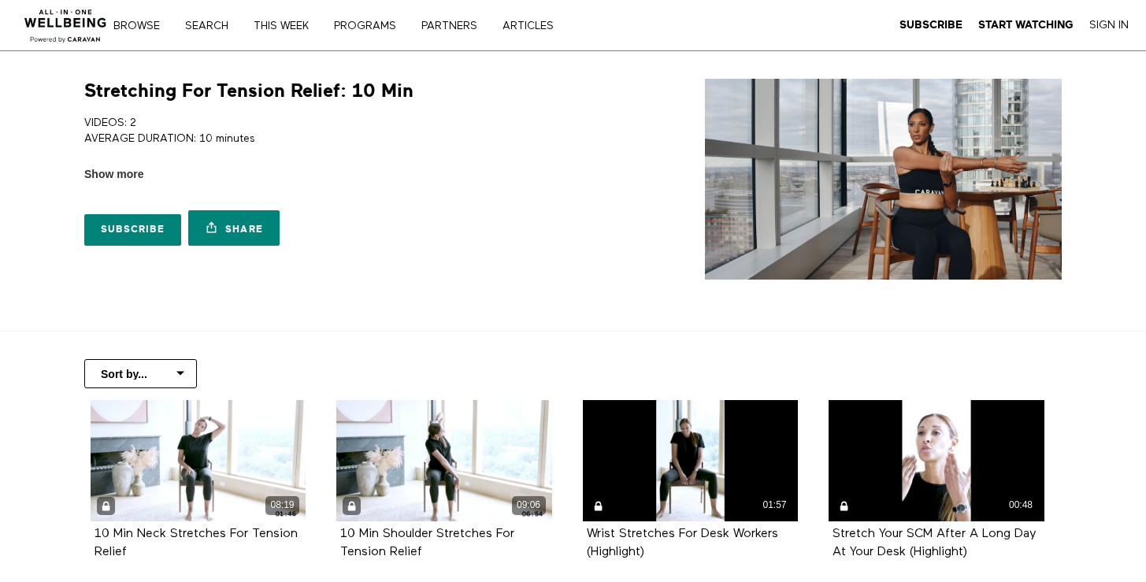
scroll to position [28, 0]
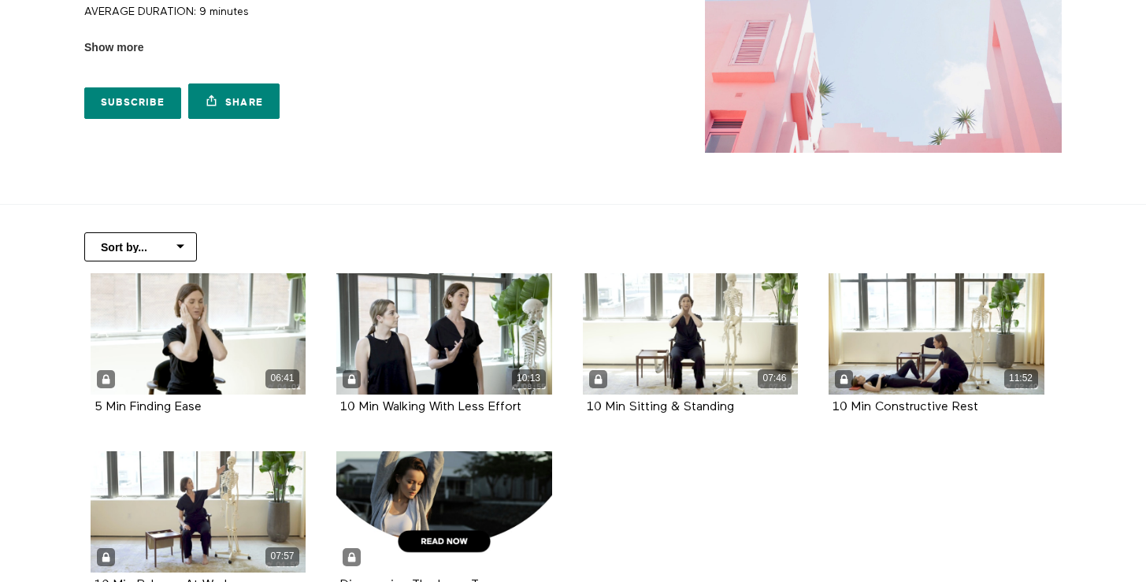
scroll to position [130, 0]
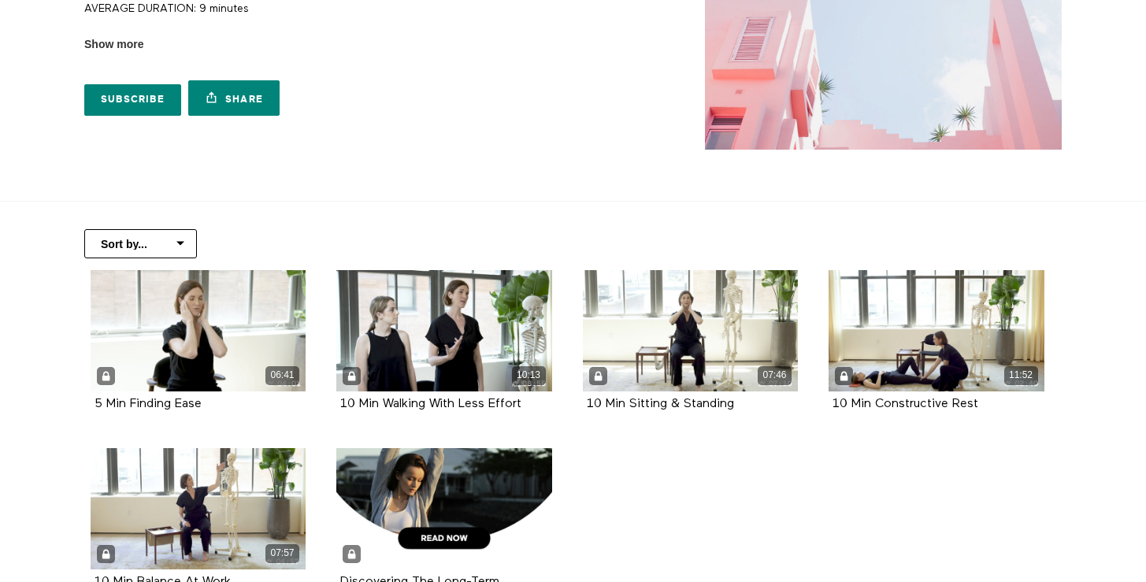
click at [714, 484] on ul "06:41 5 Min Finding Ease 10:13 10 Min Walking With Less Effort 07:46 10 Min Sit…" at bounding box center [567, 466] width 984 height 392
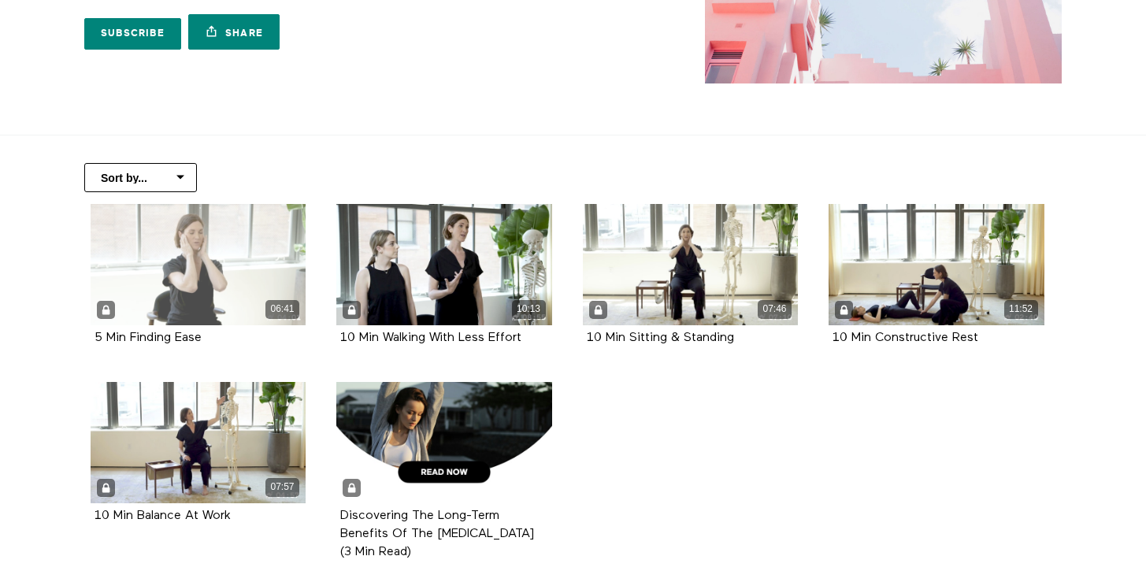
scroll to position [198, 0]
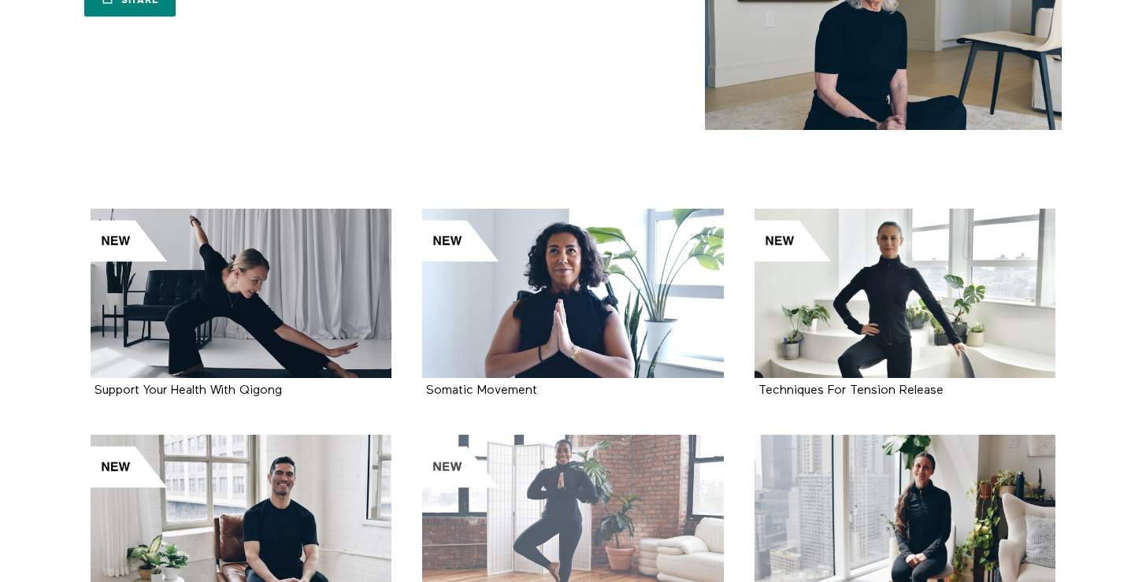
scroll to position [144, 0]
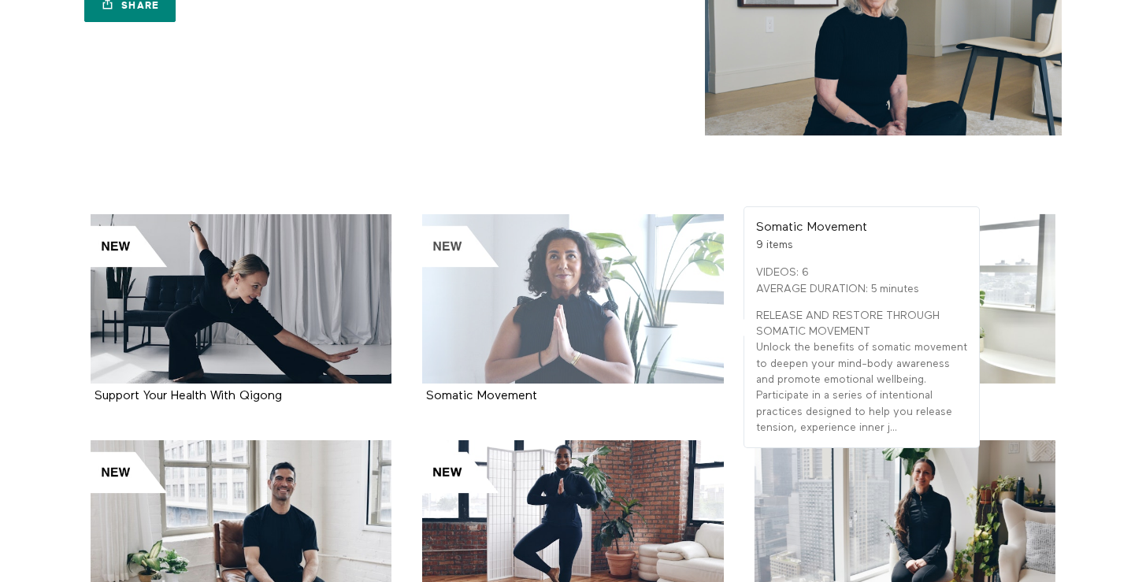
click at [546, 291] on div at bounding box center [573, 298] width 302 height 169
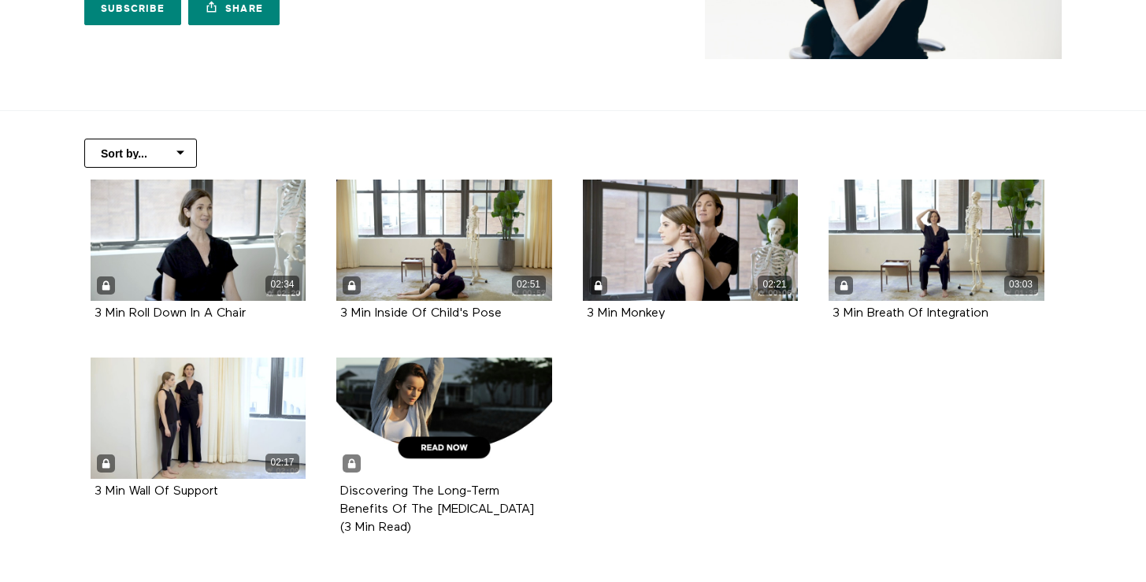
scroll to position [236, 0]
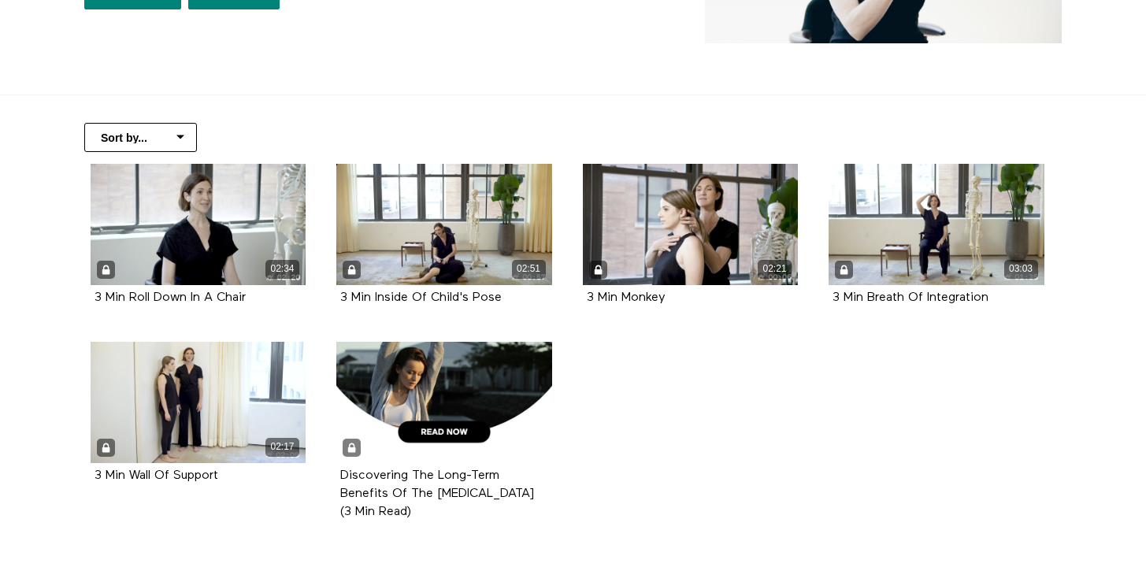
click at [669, 466] on ul "02:34 3 Min Roll Down In A Chair 02:51 3 Min Inside Of Child's Pose 02:21 3 Min…" at bounding box center [567, 360] width 984 height 392
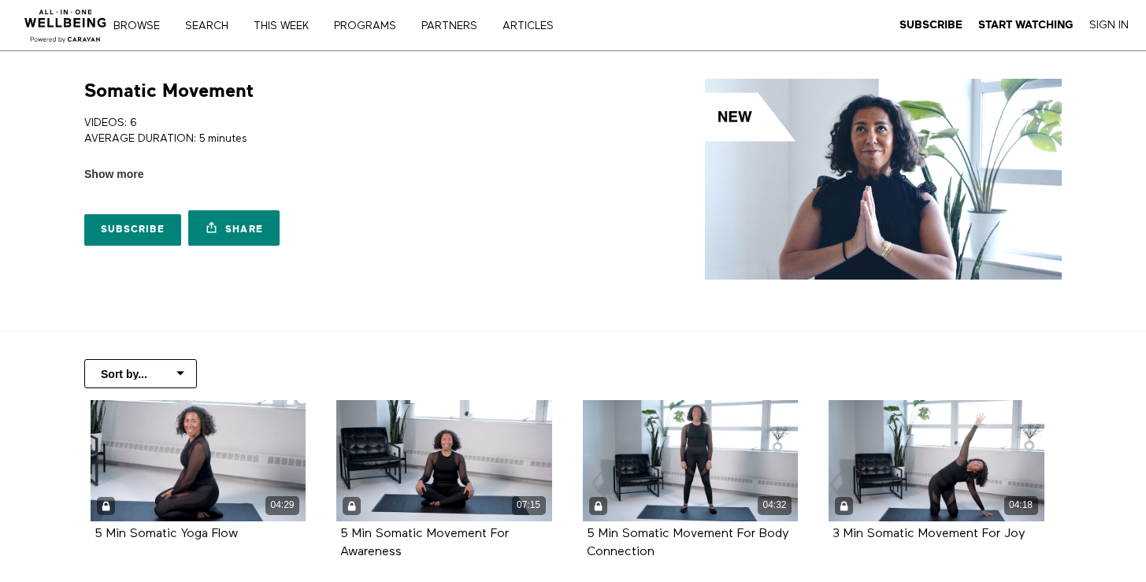
scroll to position [150, 0]
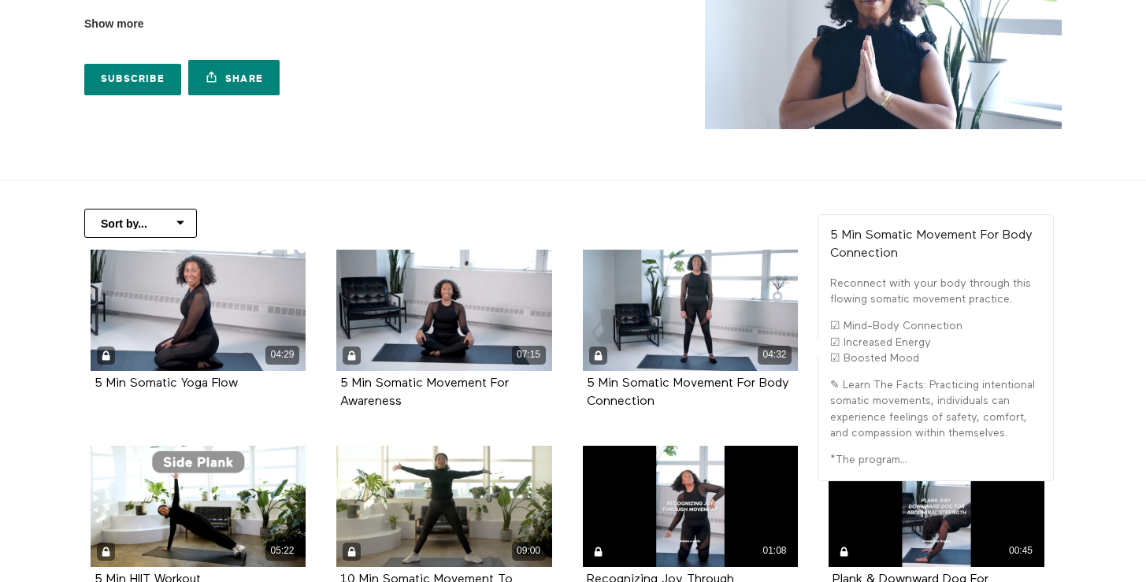
click at [580, 428] on div "04:32 5 Min Somatic Movement For Body Connection" at bounding box center [690, 342] width 235 height 184
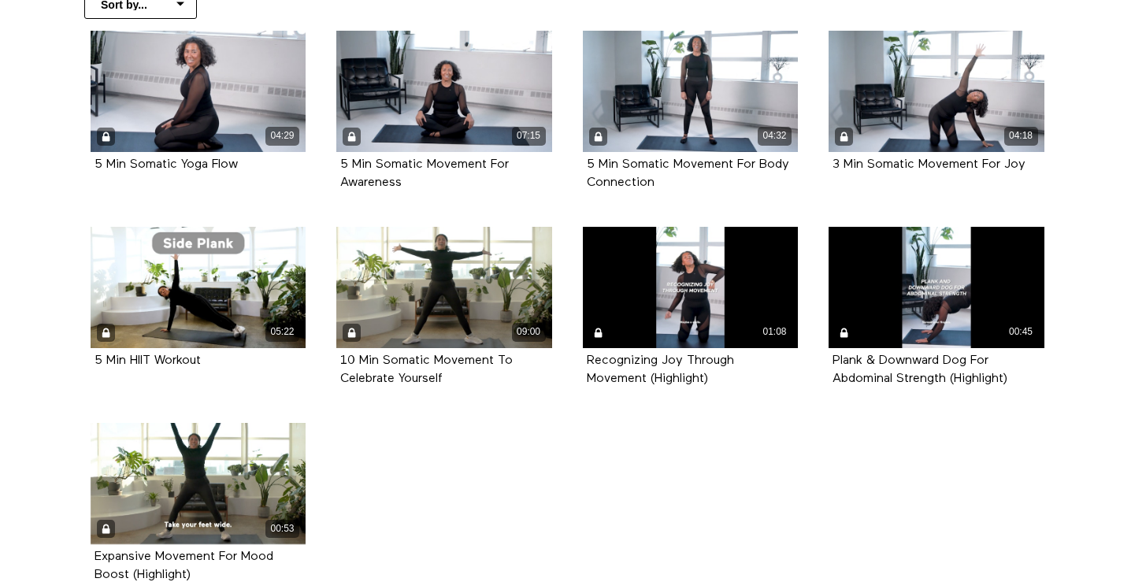
scroll to position [376, 0]
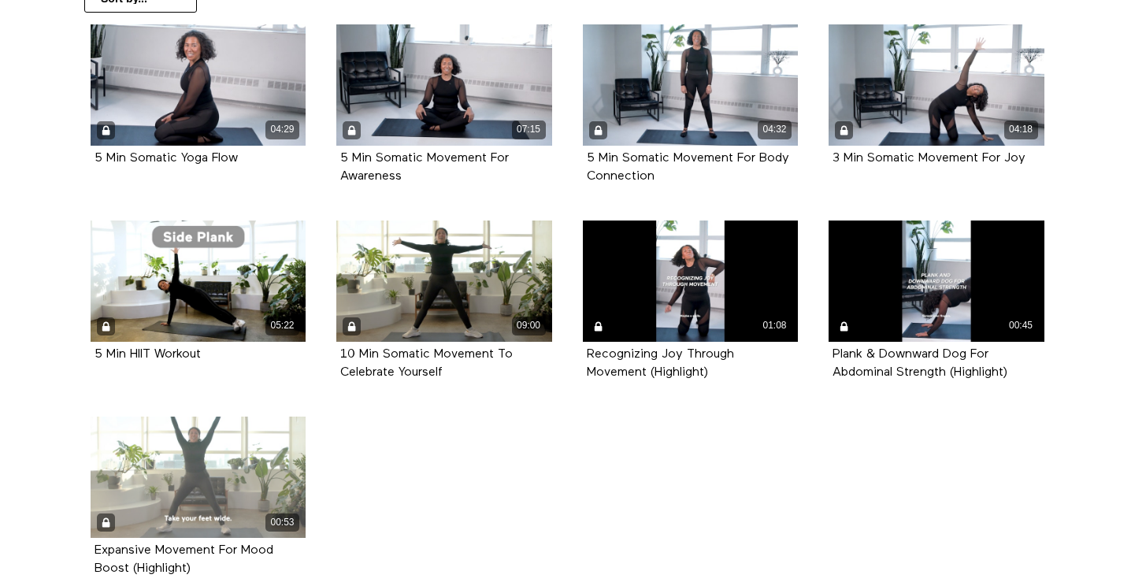
click at [237, 469] on div "00:53" at bounding box center [199, 477] width 216 height 121
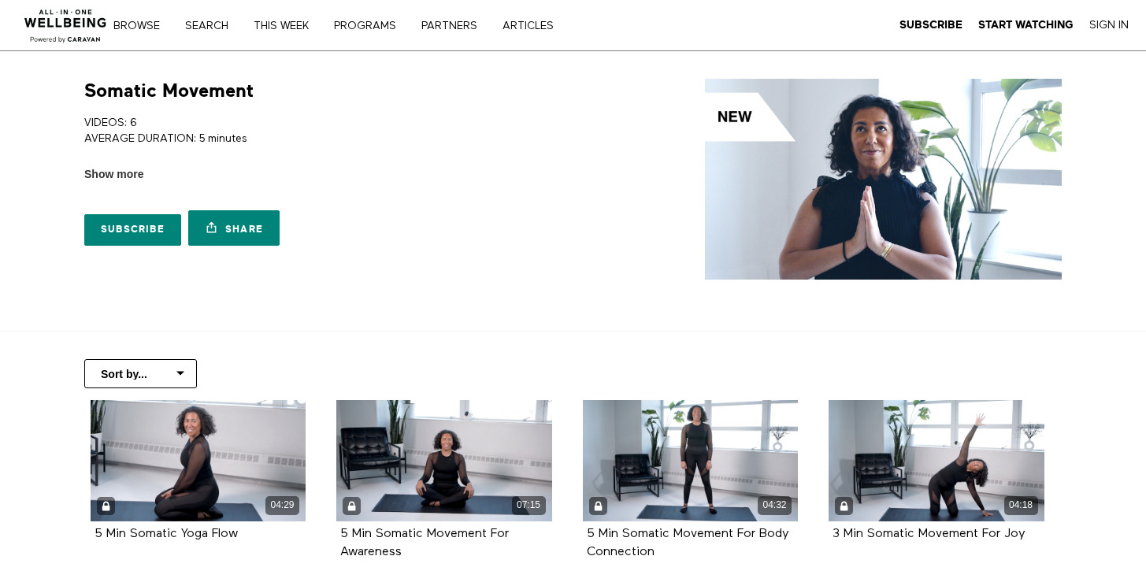
scroll to position [376, 0]
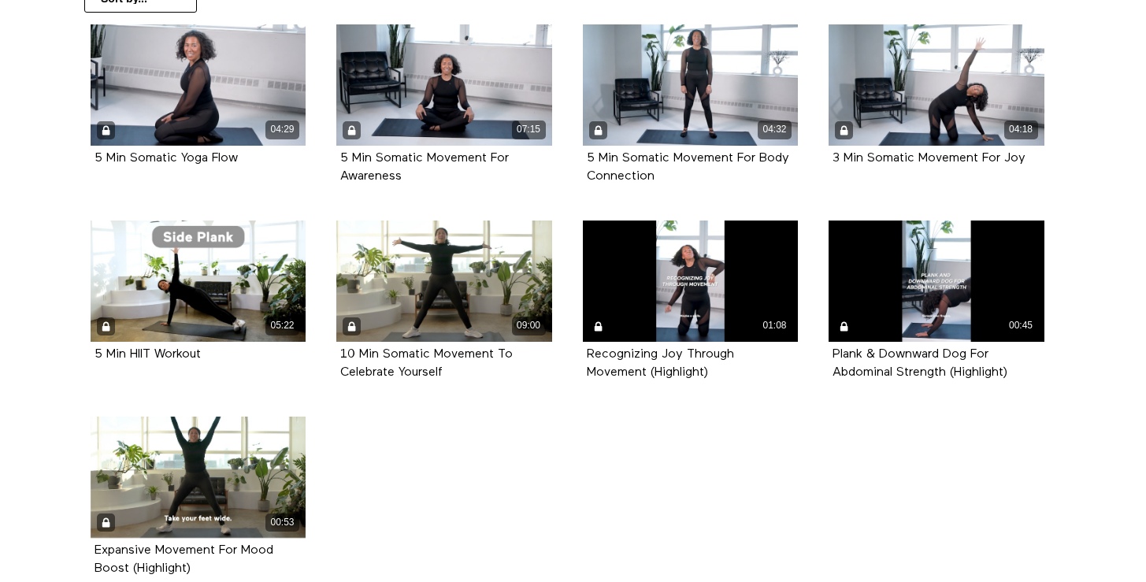
click at [512, 492] on ul "04:29 5 Min Somatic Yoga Flow 07:15 5 Min Somatic Movement For Awareness 04:32 …" at bounding box center [567, 318] width 984 height 589
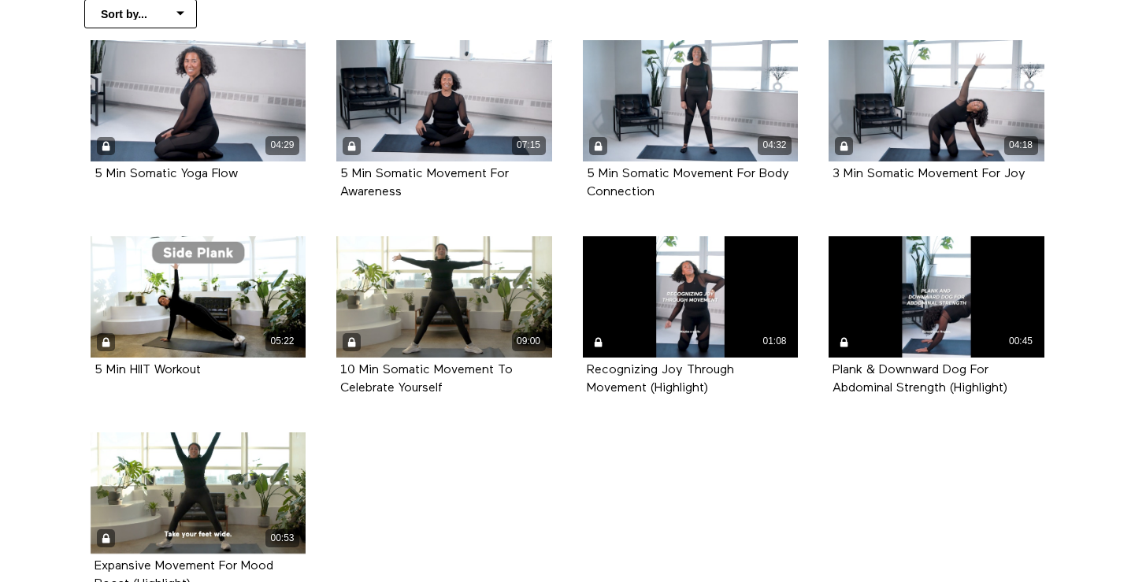
scroll to position [426, 0]
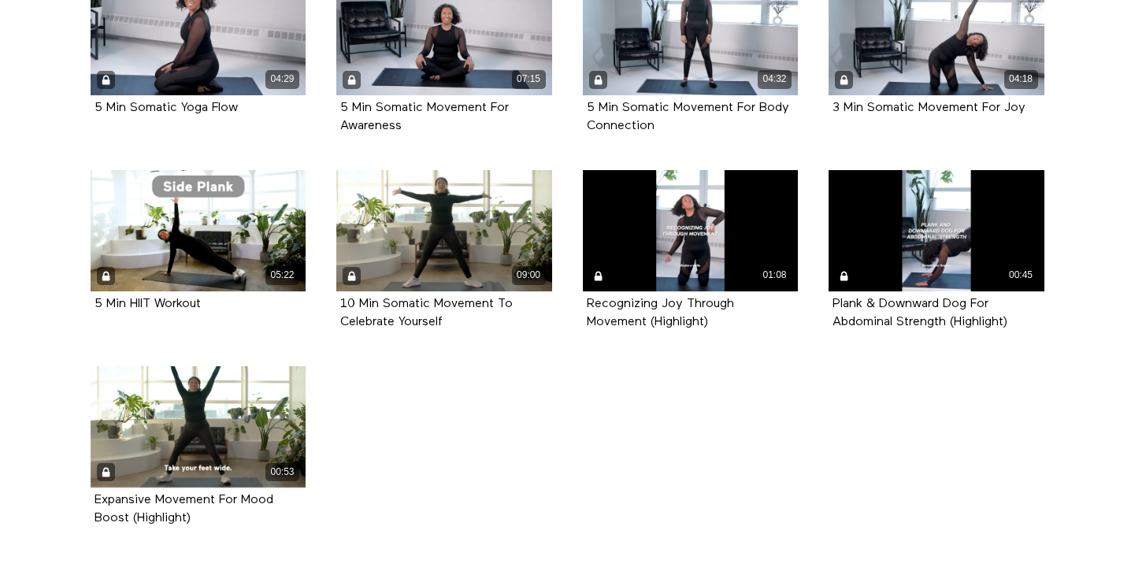
click at [512, 464] on ul "04:29 5 Min Somatic Yoga Flow 07:15 5 Min Somatic Movement For Awareness 04:32 …" at bounding box center [567, 268] width 984 height 589
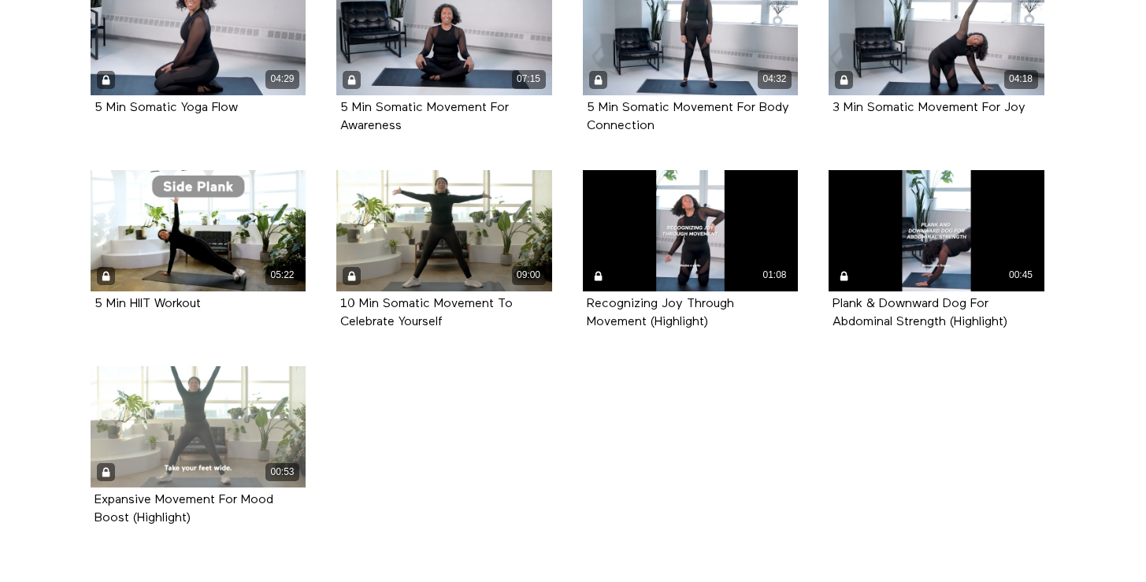
click at [169, 429] on div "00:53" at bounding box center [199, 426] width 216 height 121
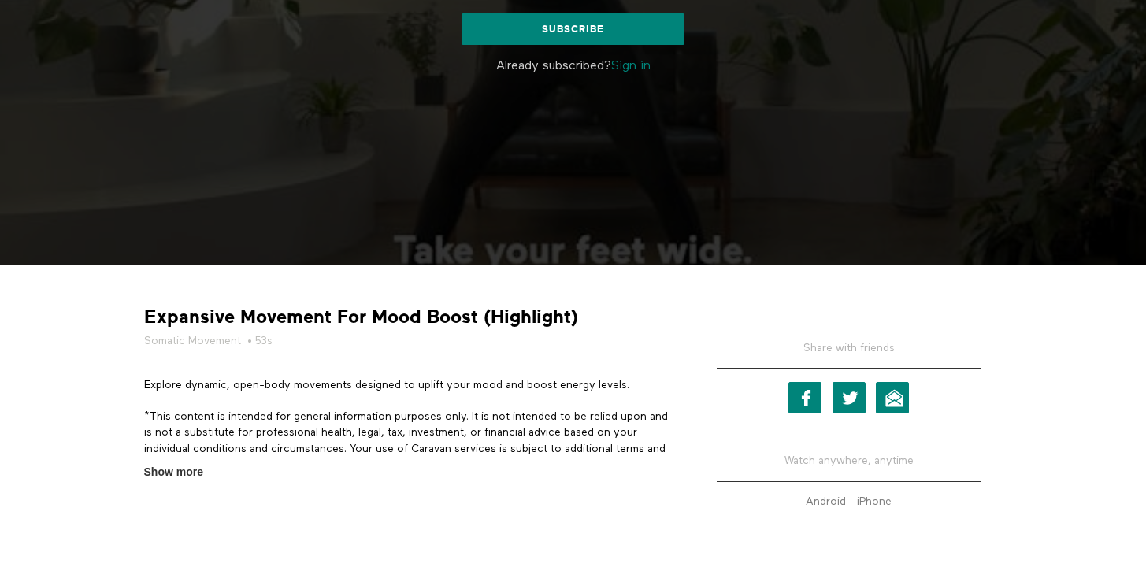
scroll to position [316, 0]
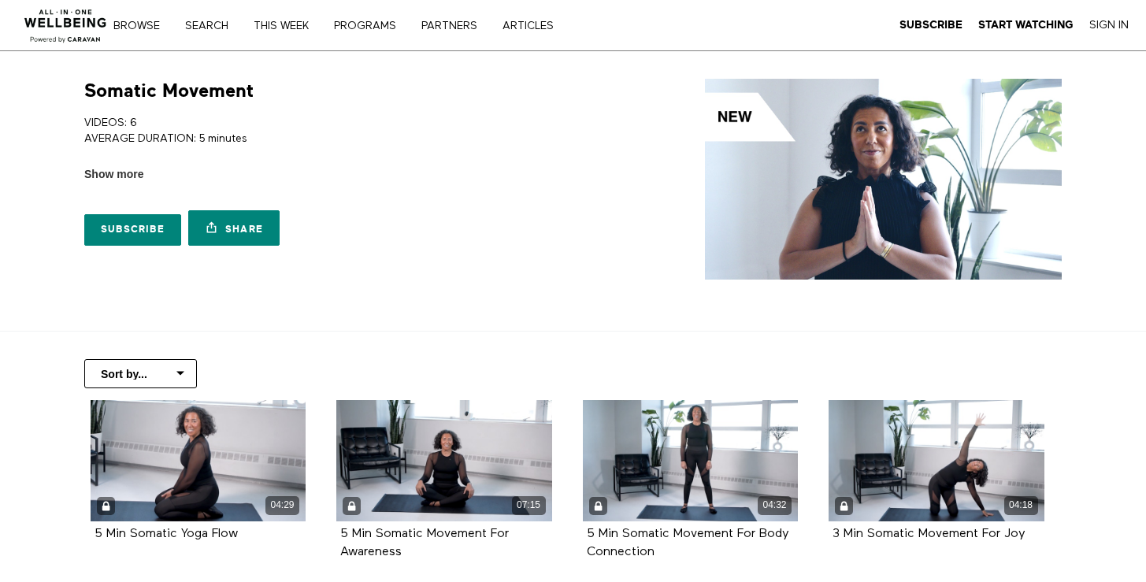
scroll to position [426, 0]
